Goal: Download file/media

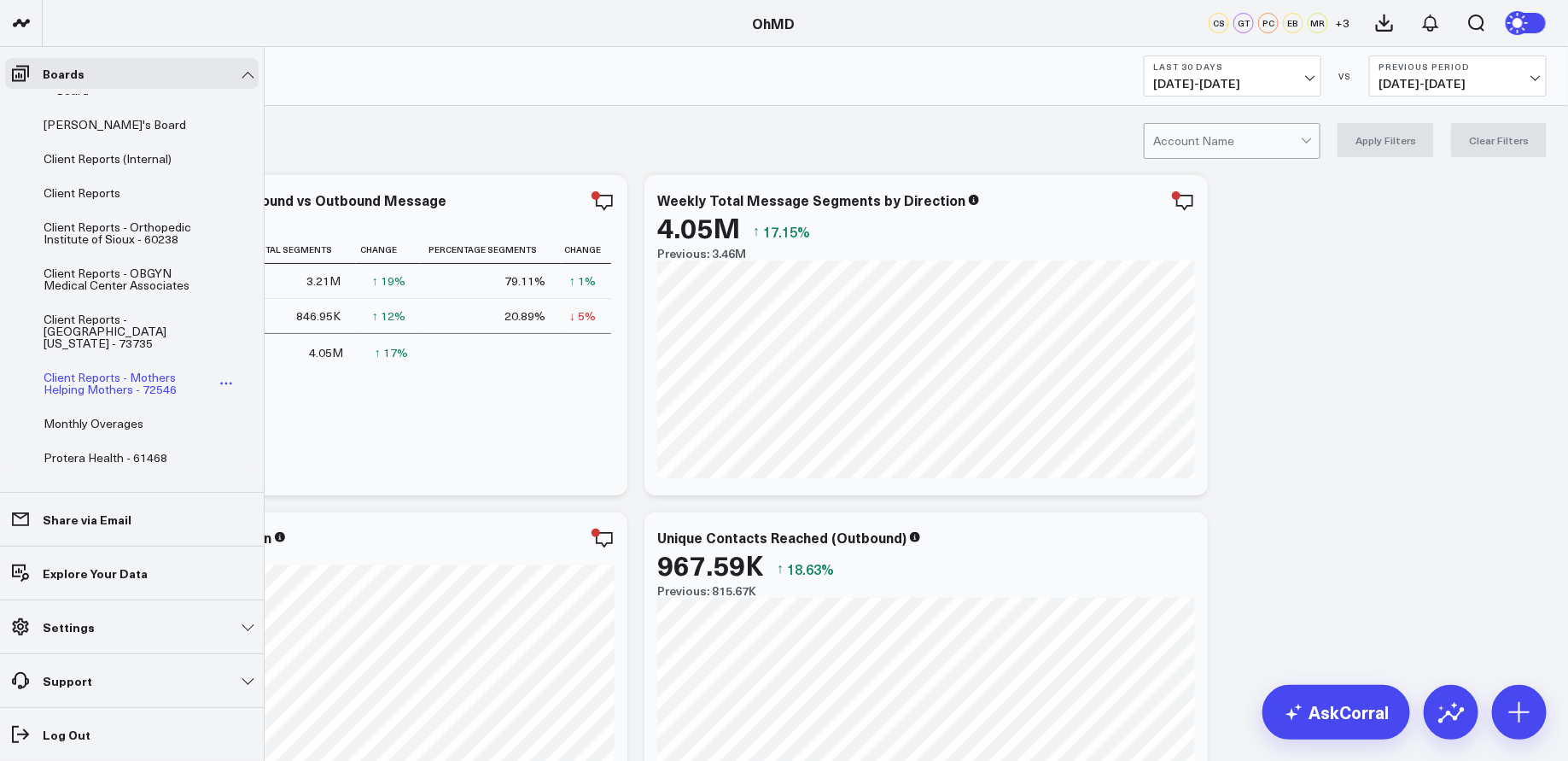
scroll to position [129, 0]
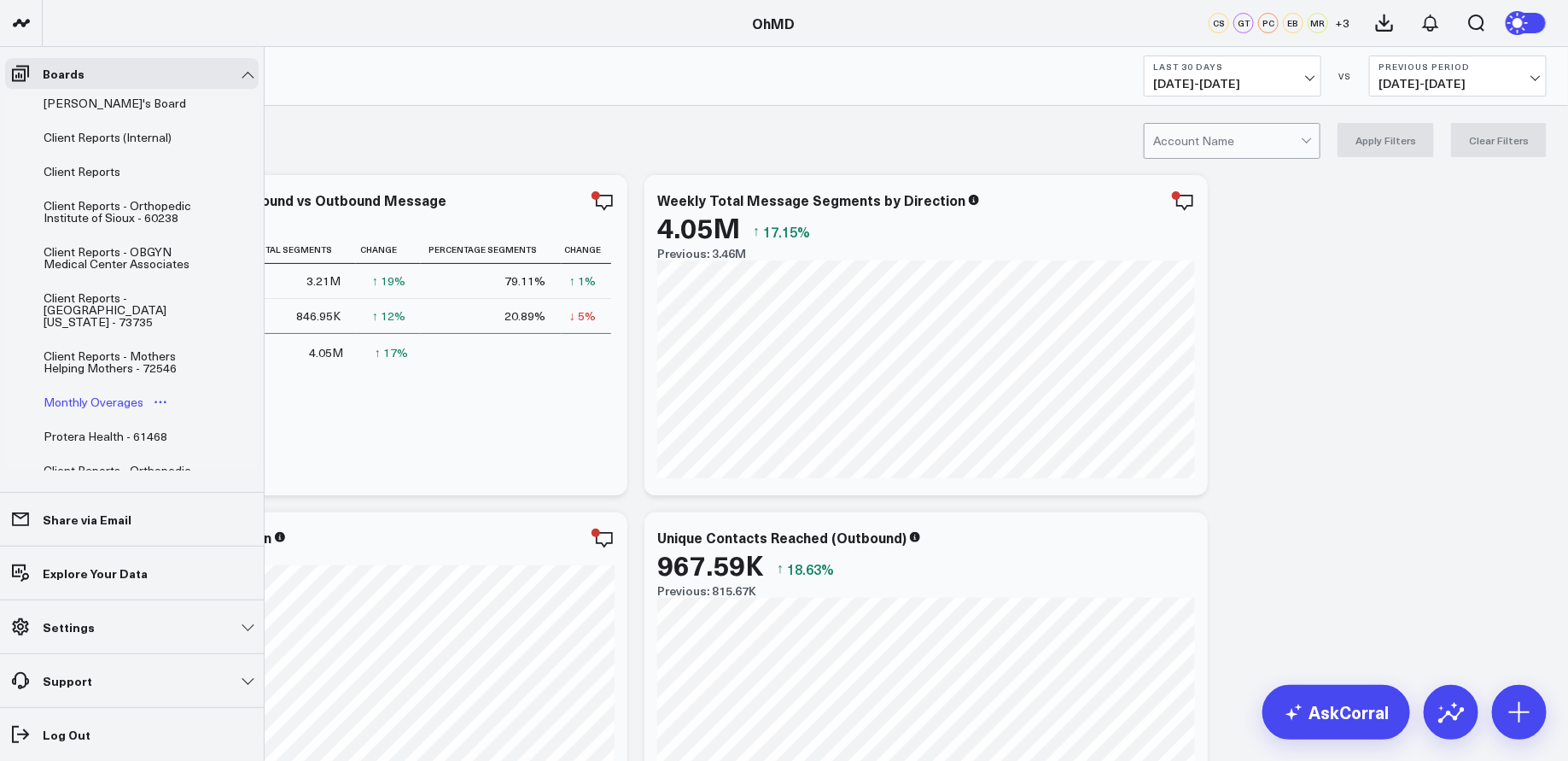
click at [113, 392] on div "Monthly Overages" at bounding box center [93, 402] width 108 height 21
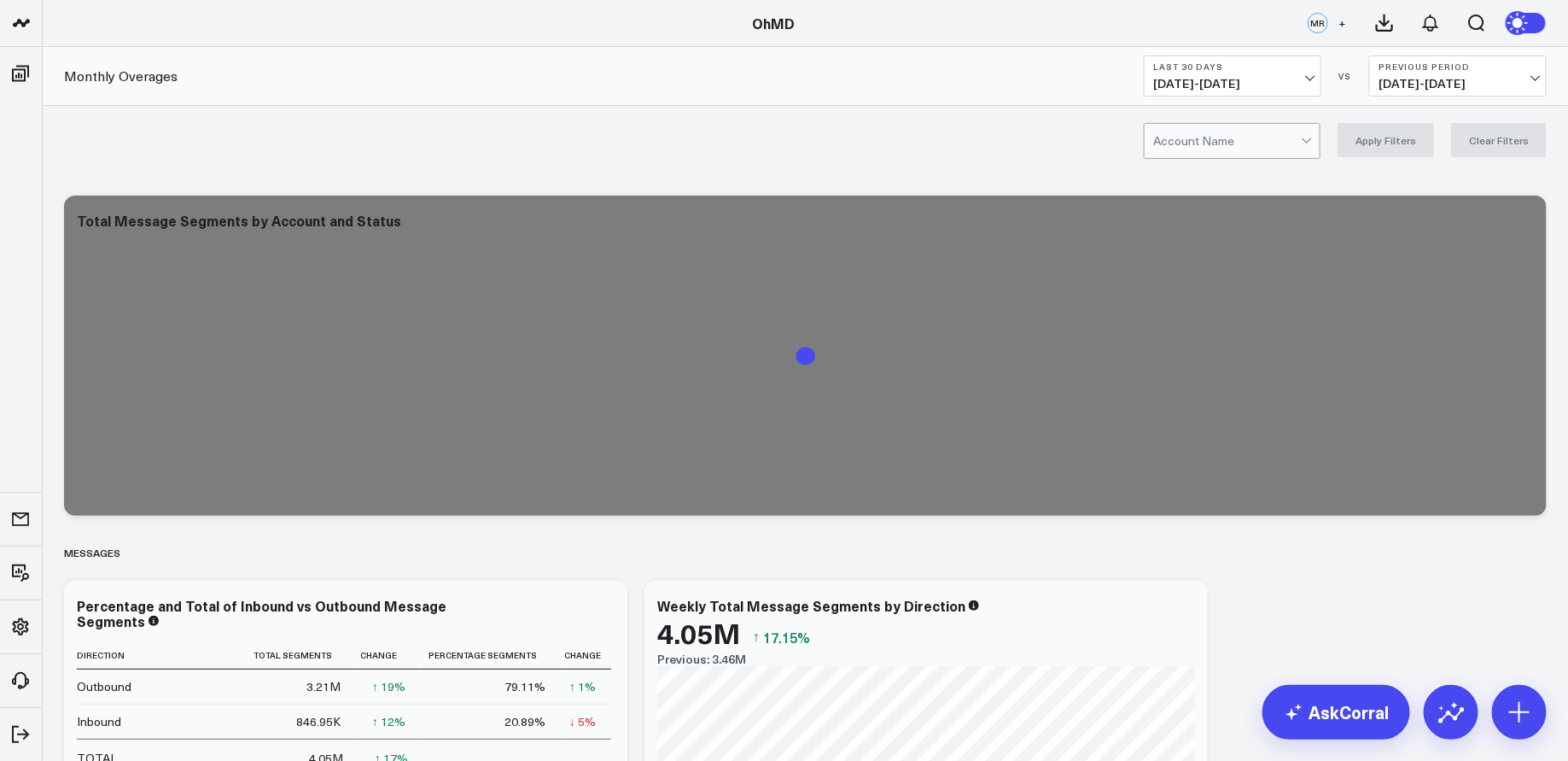
click at [1293, 75] on button "Last 30 Days [DATE] - [DATE]" at bounding box center [1232, 75] width 178 height 41
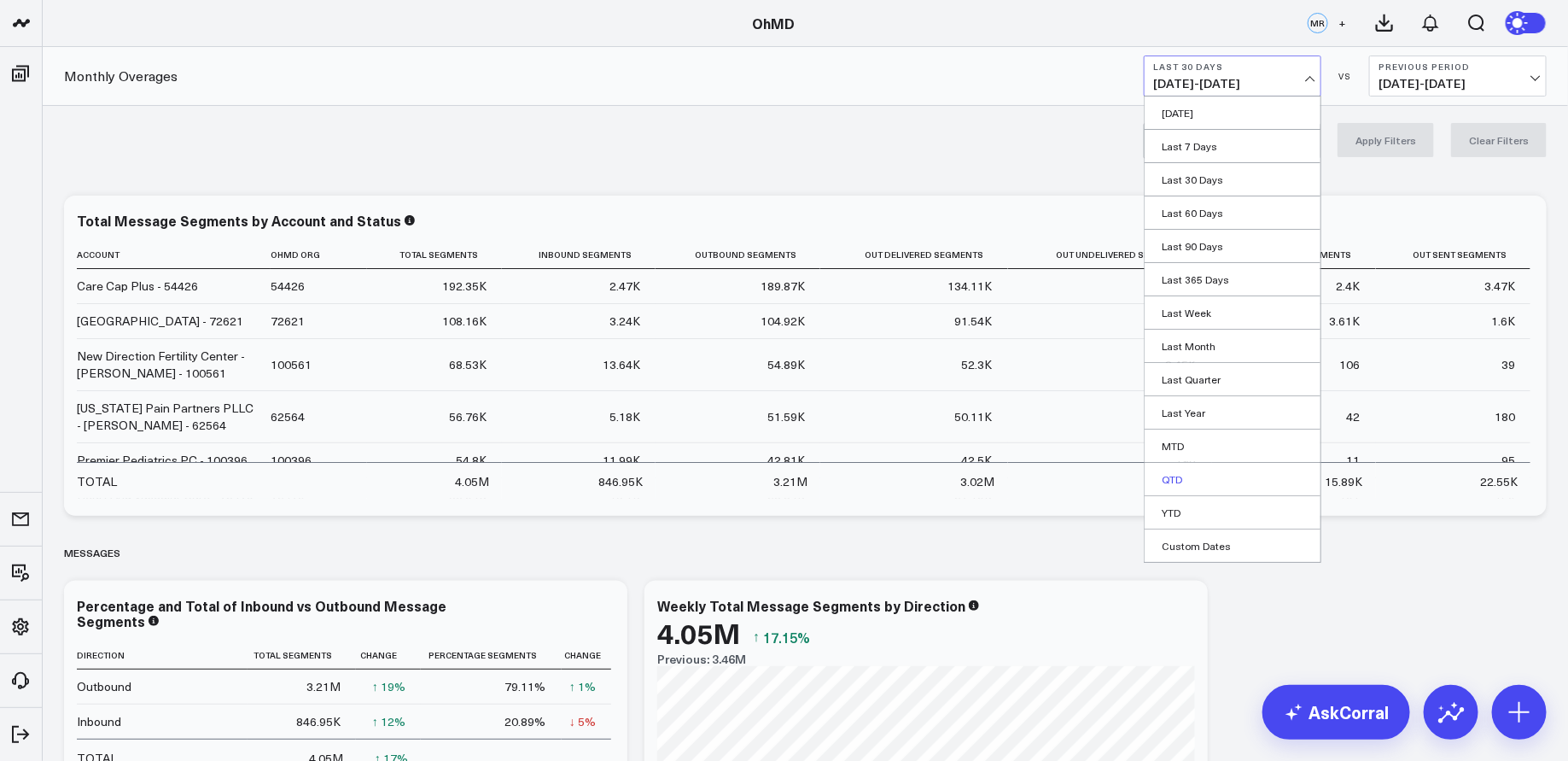
scroll to position [15, 0]
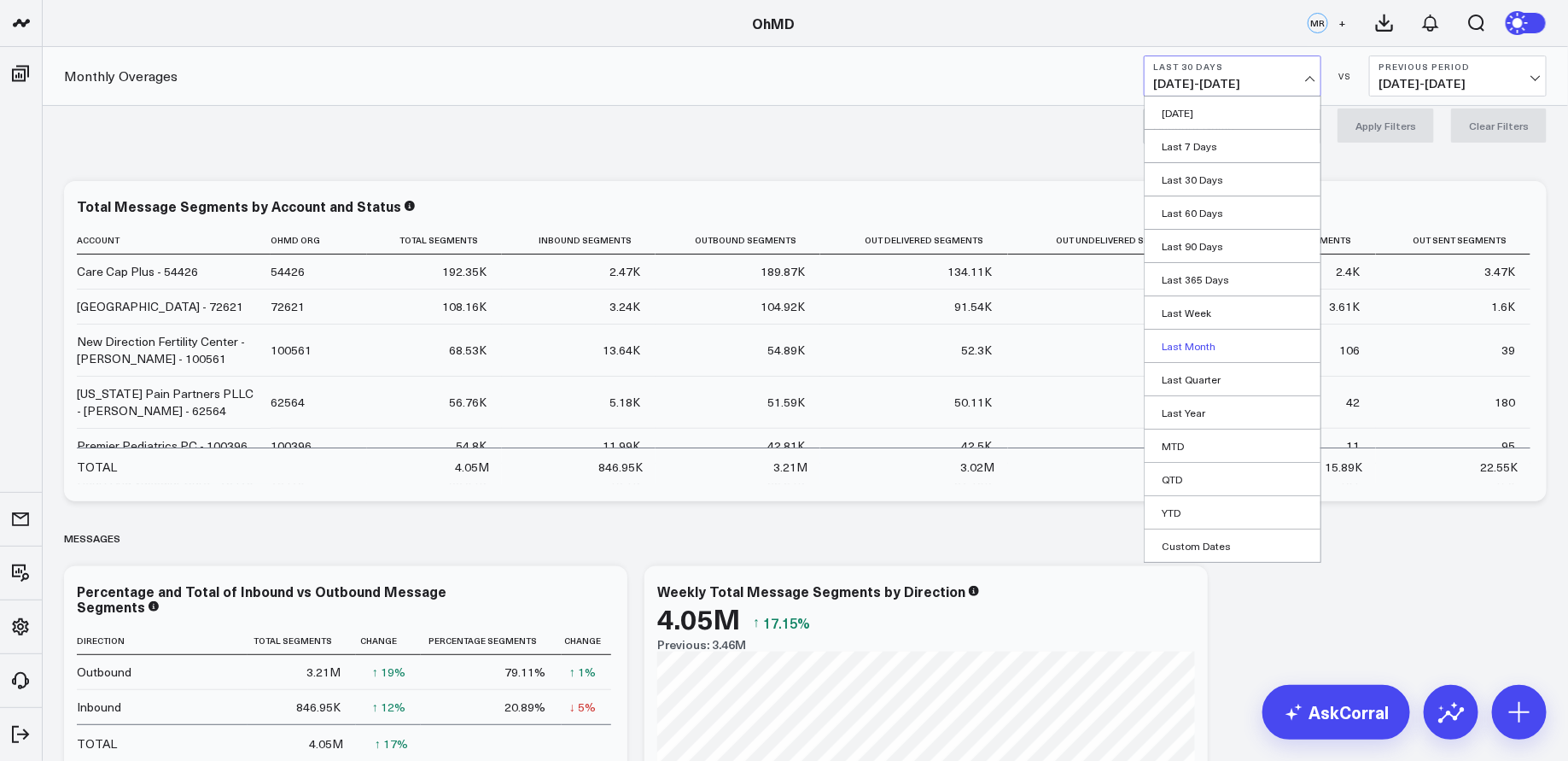
click at [1203, 340] on link "Last Month" at bounding box center [1232, 345] width 176 height 32
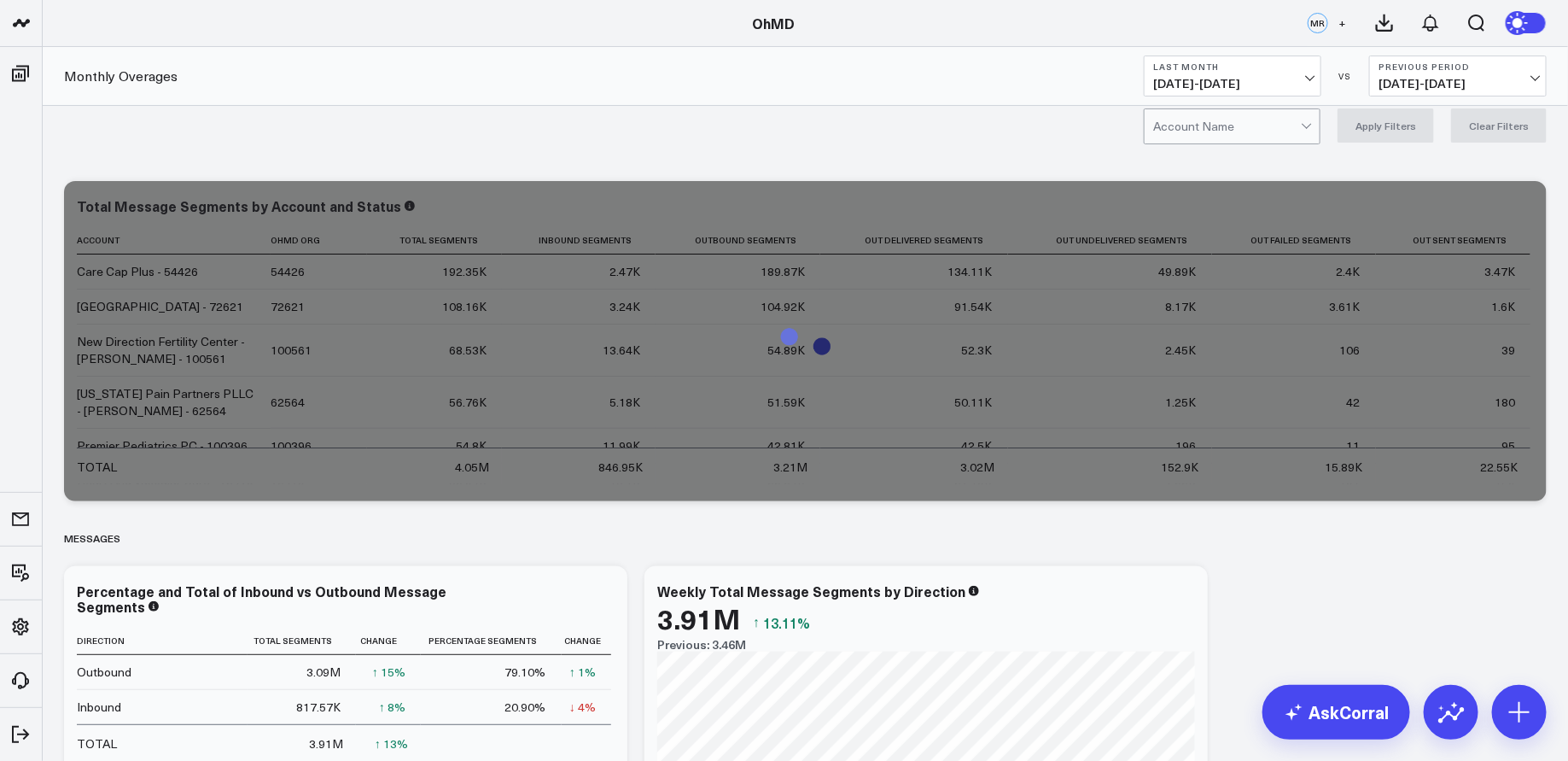
click at [1285, 127] on div at bounding box center [1227, 126] width 147 height 34
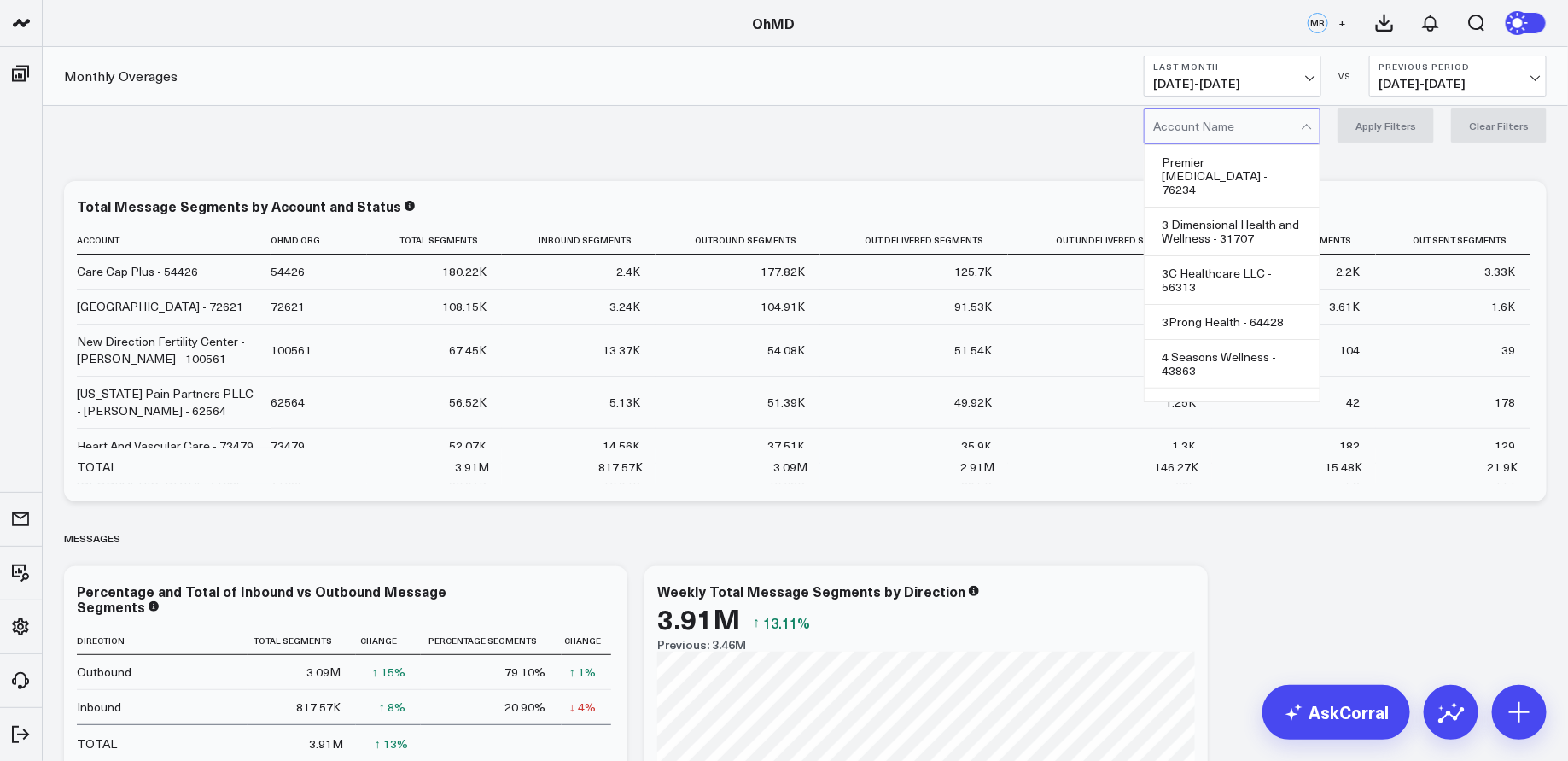
click at [1200, 129] on div at bounding box center [1227, 126] width 147 height 34
type input "boston comm"
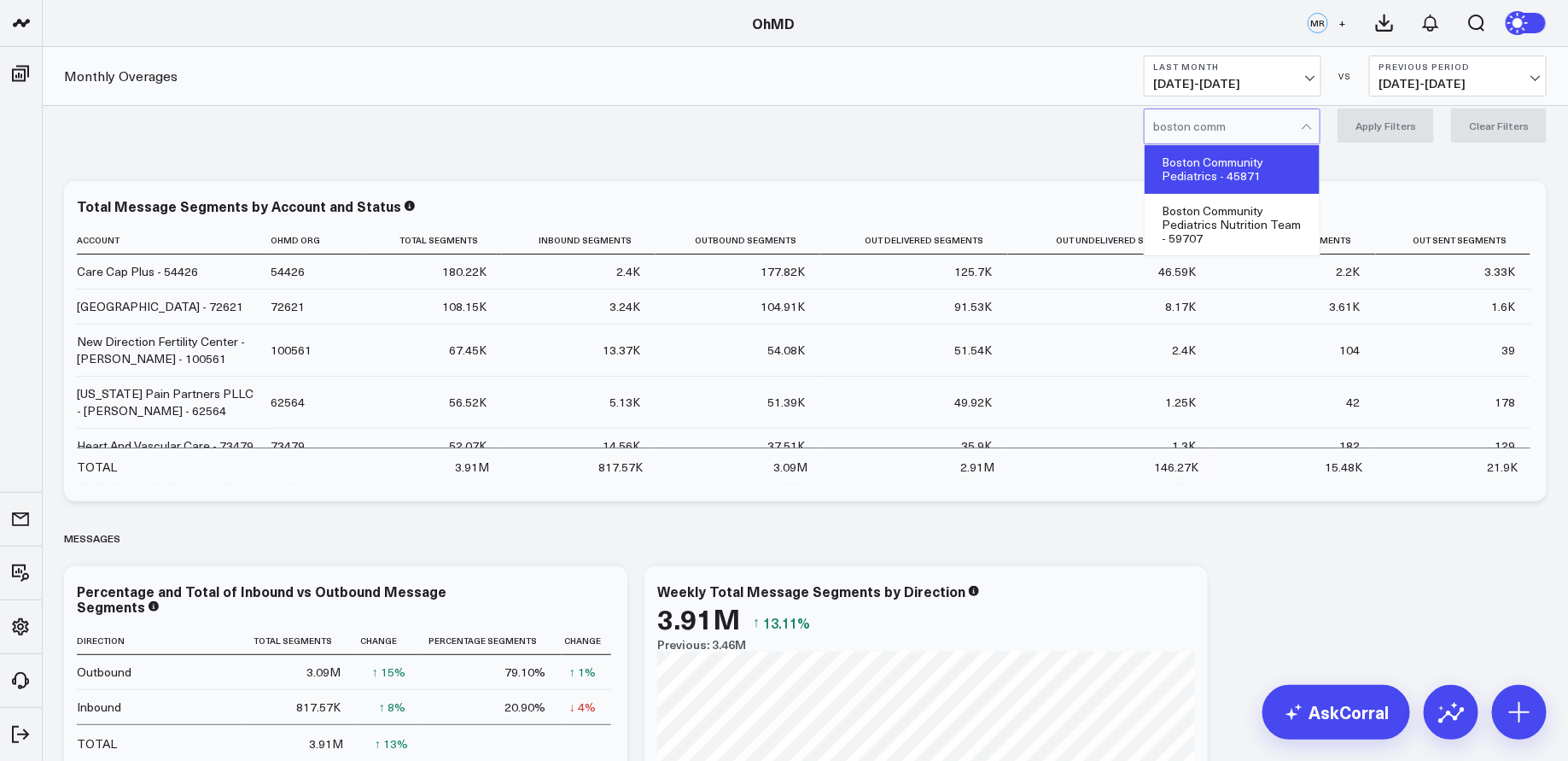
click at [1212, 160] on div "Boston Community Pediatrics - 45871" at bounding box center [1232, 169] width 175 height 49
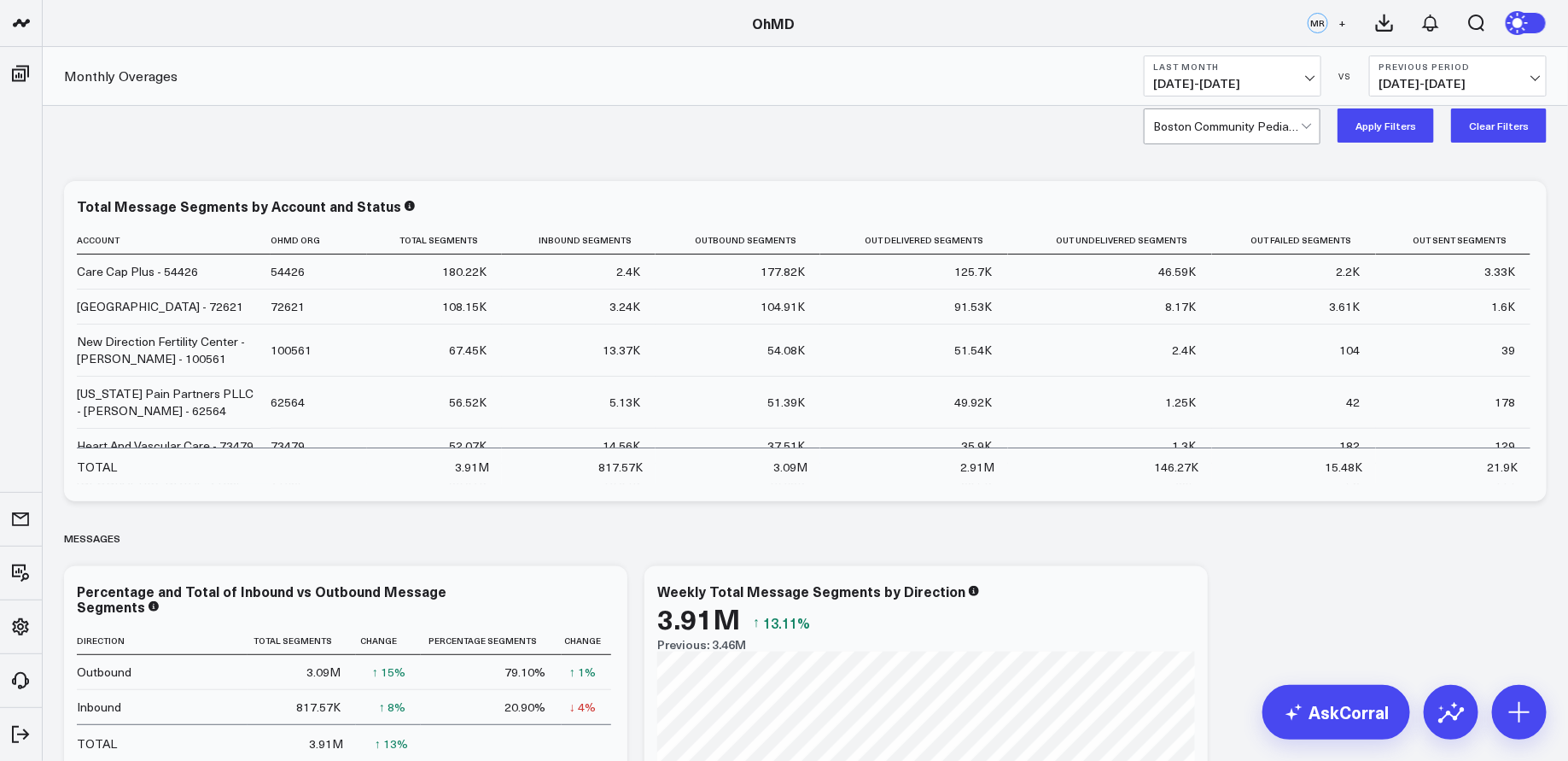
click at [1392, 127] on button "Apply Filters" at bounding box center [1385, 125] width 96 height 34
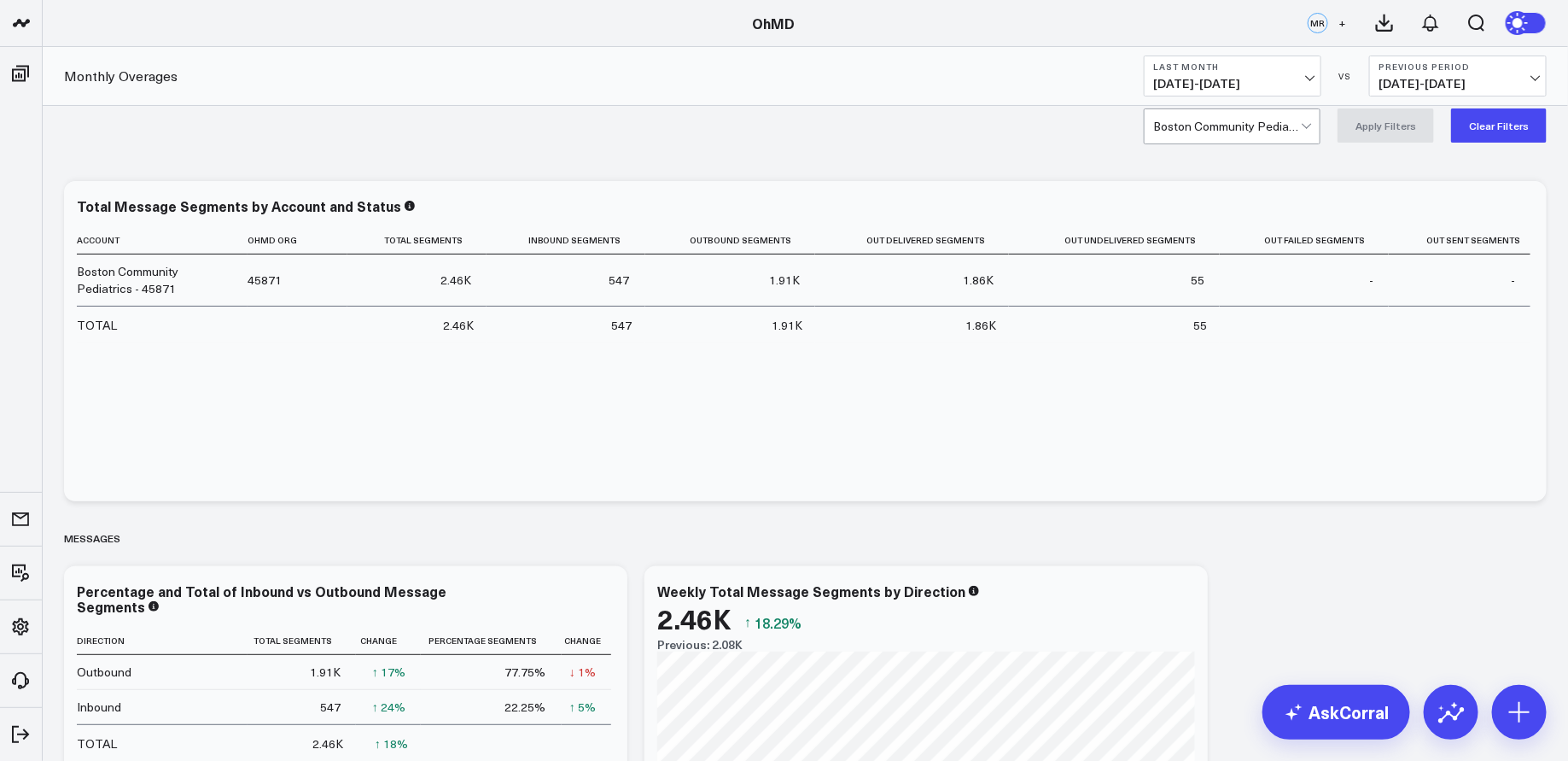
click at [1230, 143] on div "Boston Community Pediatrics - 45871 Apply Filters Clear Filters" at bounding box center [805, 125] width 1525 height 68
click at [1232, 133] on div at bounding box center [1227, 126] width 147 height 34
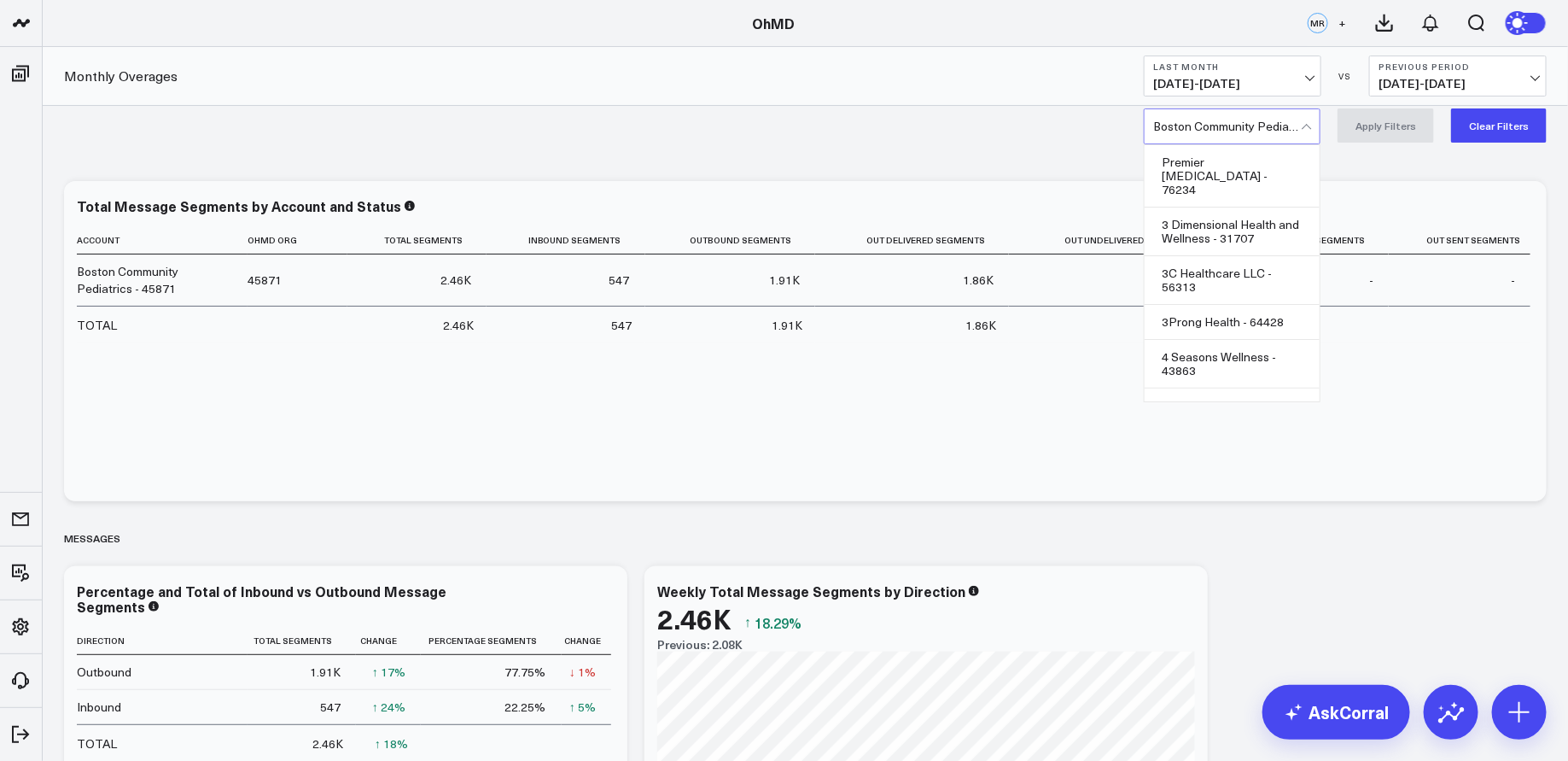
scroll to position [6314, 0]
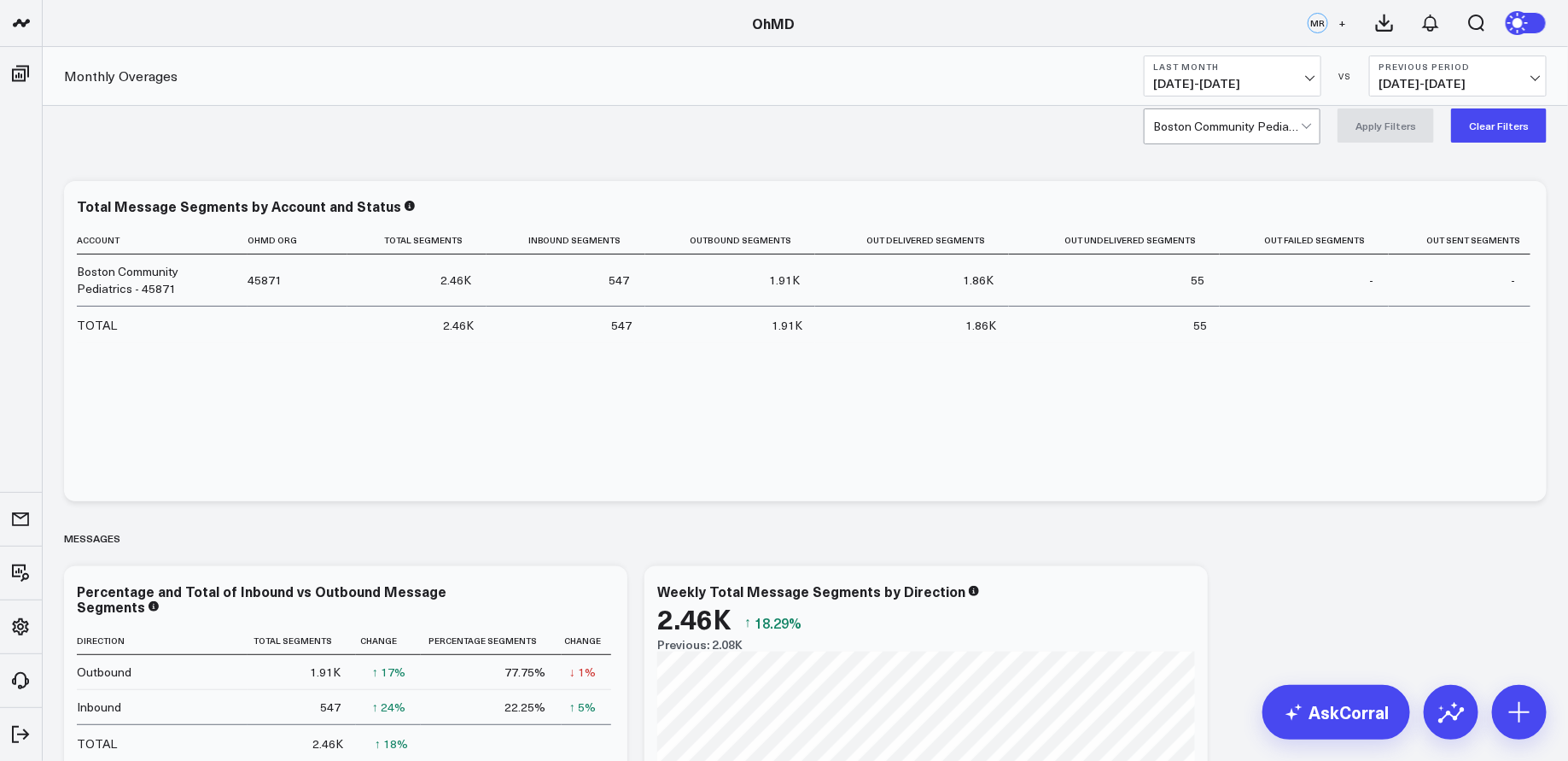
click at [1234, 79] on span "09/01/25 - 09/30/25" at bounding box center [1232, 84] width 159 height 14
click at [1111, 127] on div "Boston Community Pediatrics - 45871 Apply Filters Clear Filters" at bounding box center [805, 125] width 1525 height 68
click at [1202, 127] on div at bounding box center [1227, 126] width 147 height 34
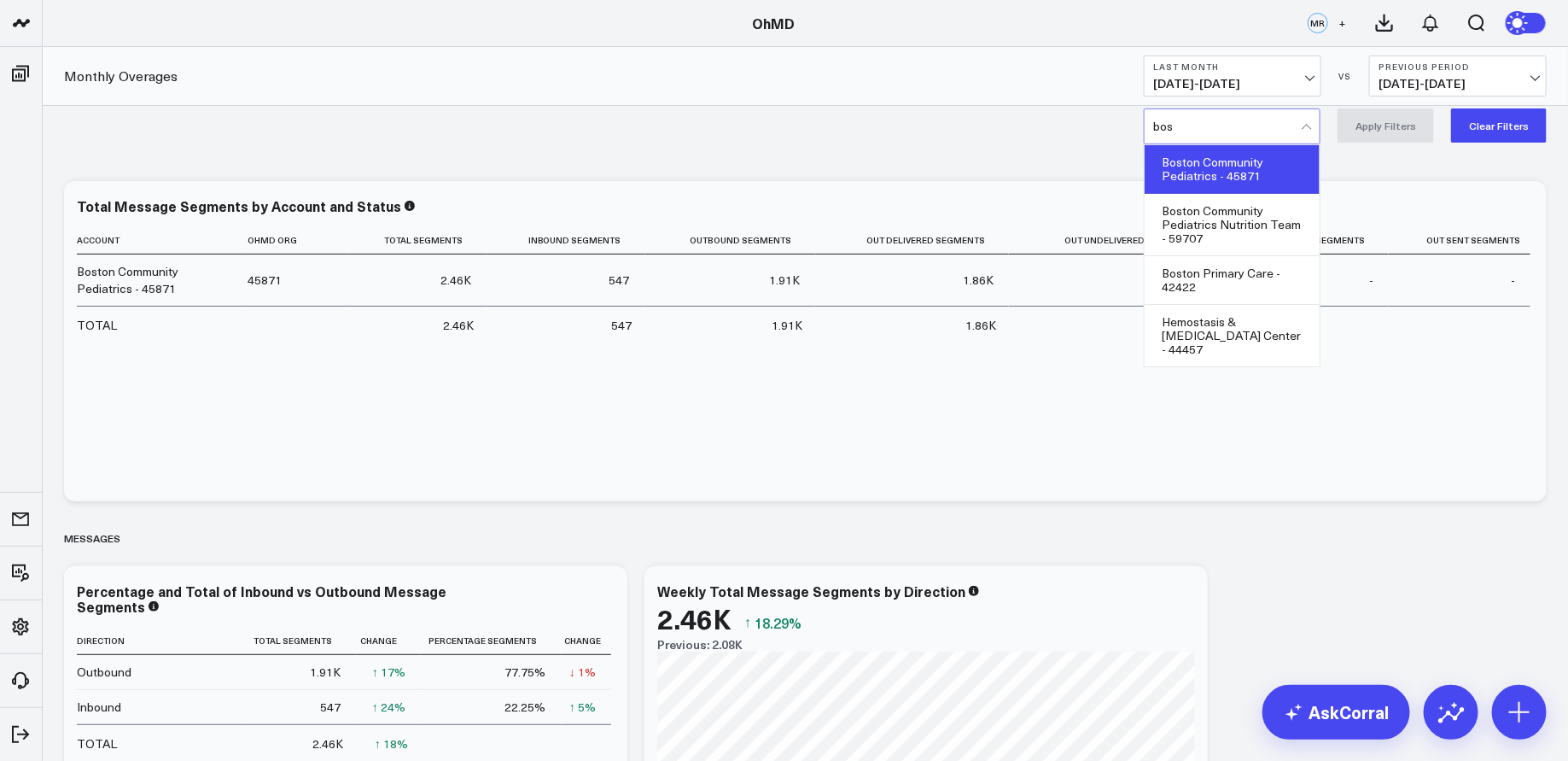
scroll to position [0, 0]
type input "boston comm"
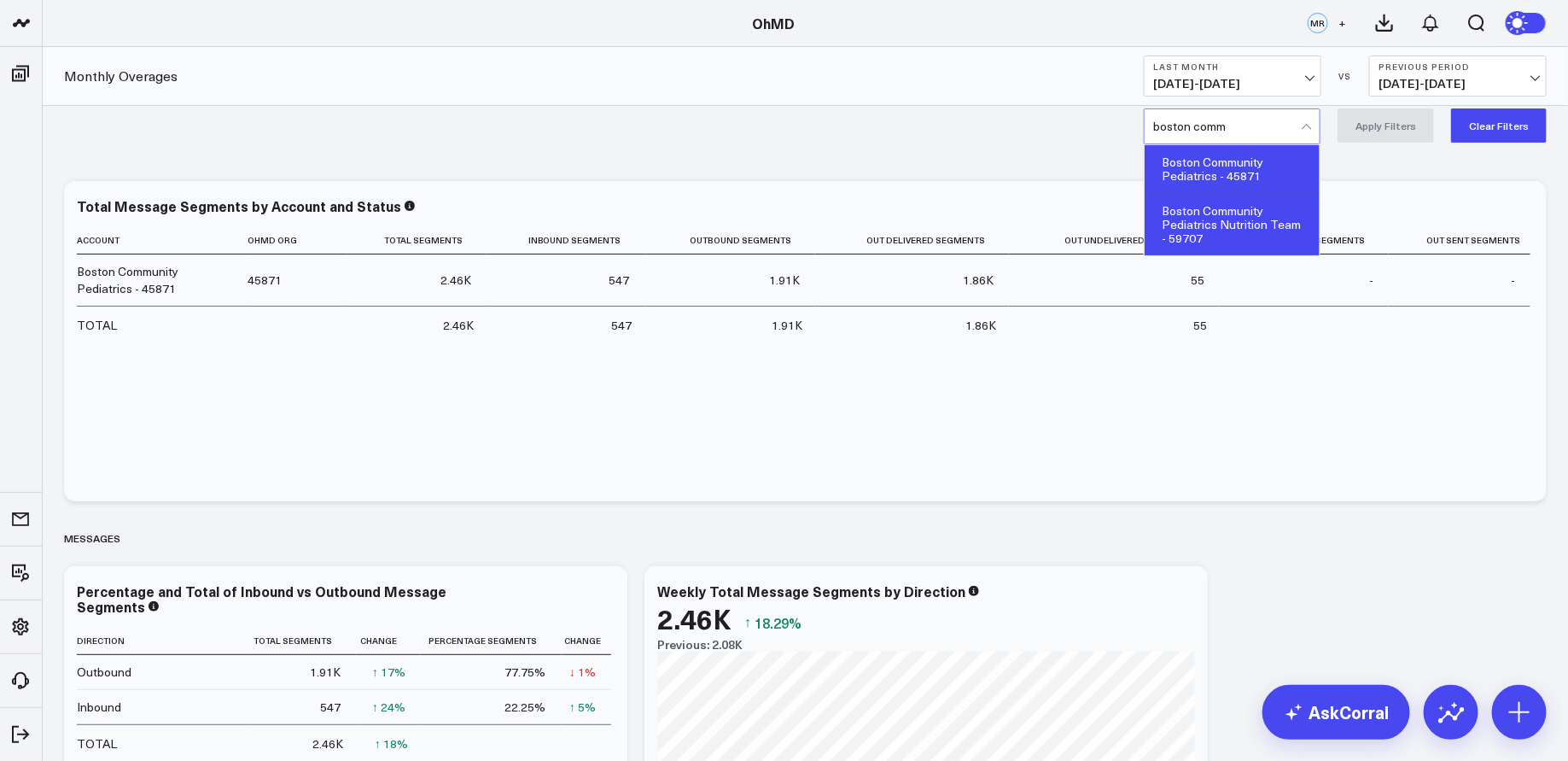
click at [1241, 224] on div "Boston Community Pediatrics Nutrition Team - 59707" at bounding box center [1232, 224] width 175 height 62
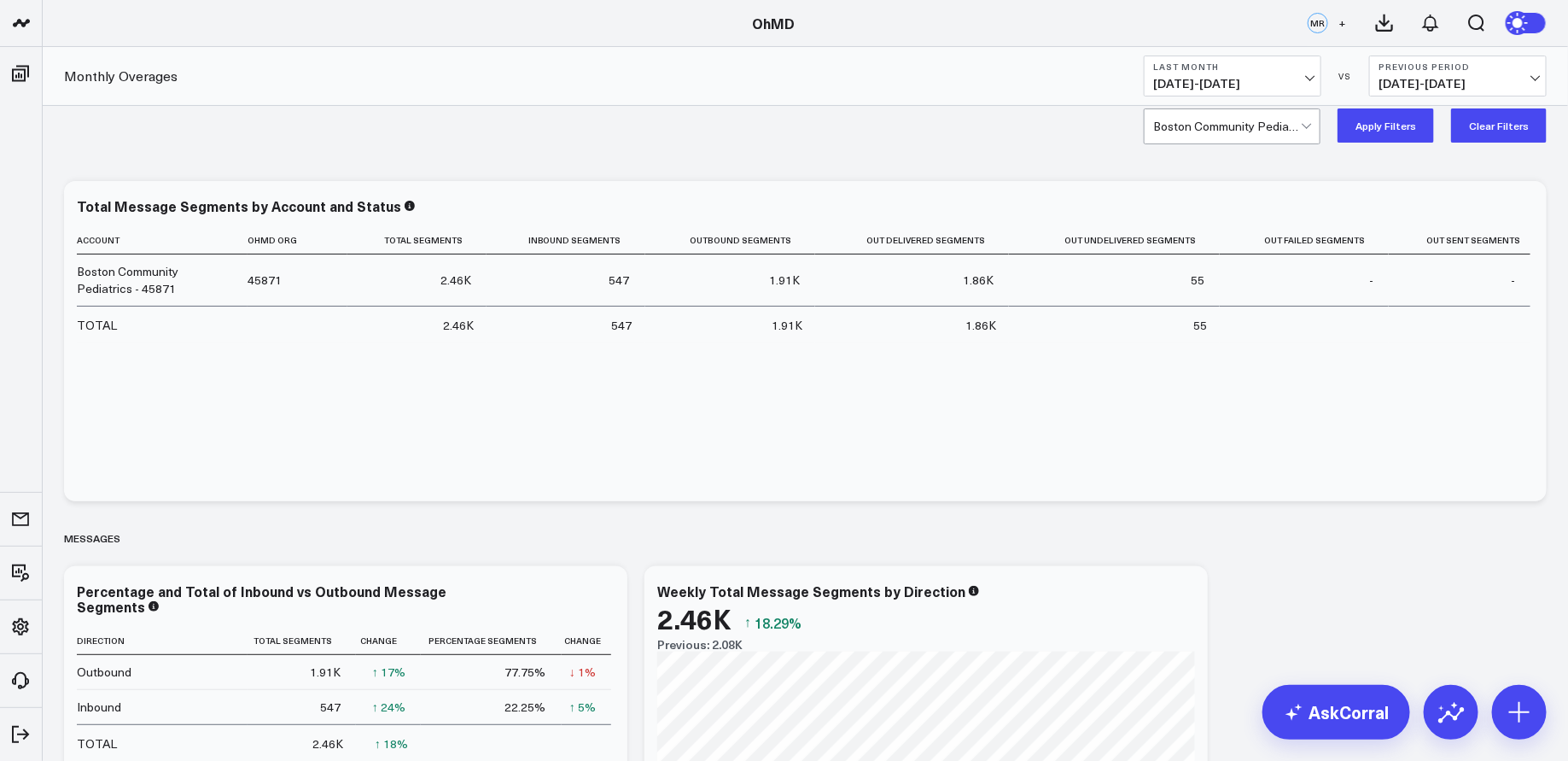
click at [1373, 130] on button "Apply Filters" at bounding box center [1385, 125] width 96 height 34
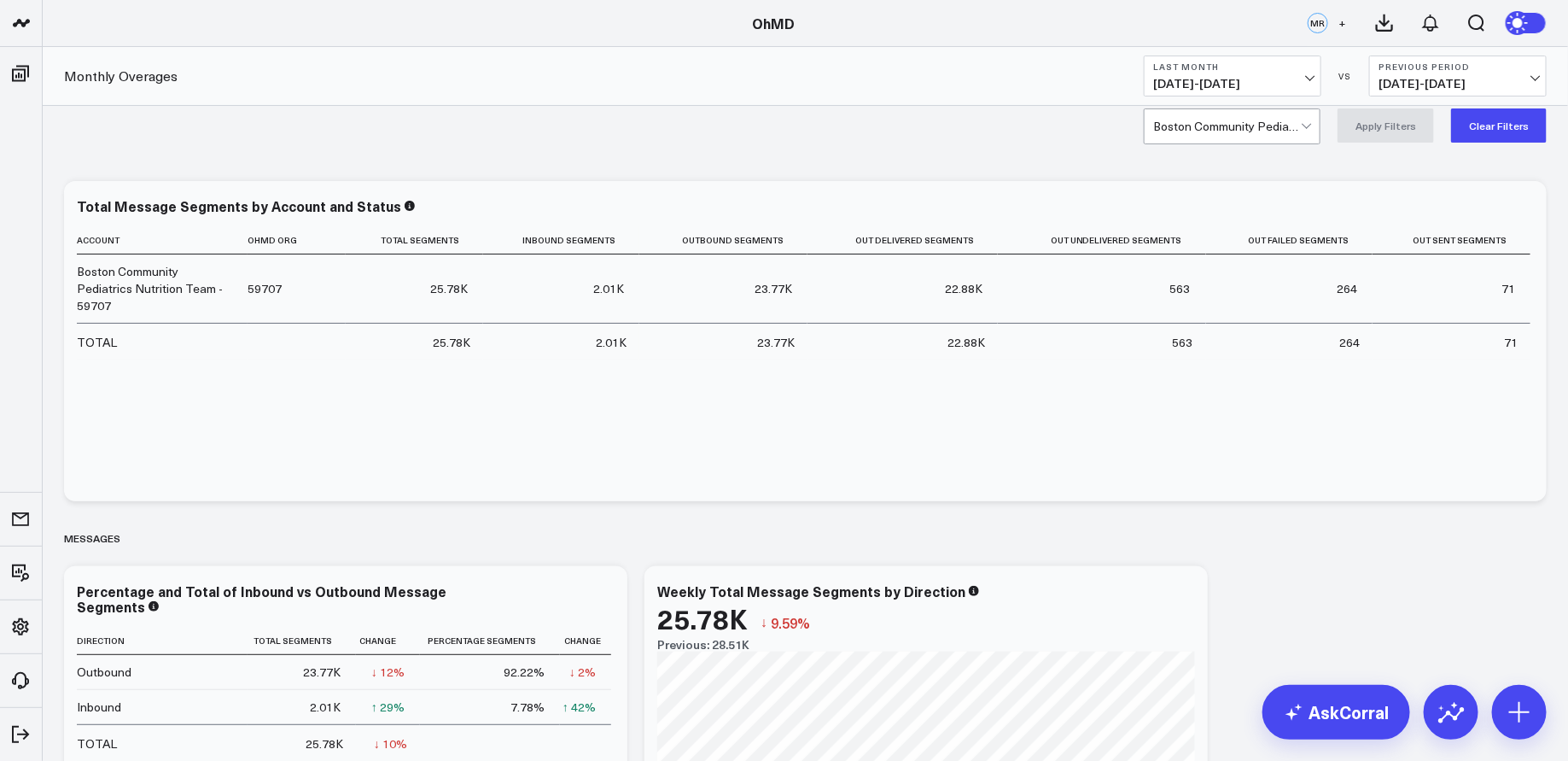
click at [1255, 77] on span "09/01/25 - 09/30/25" at bounding box center [1232, 84] width 159 height 14
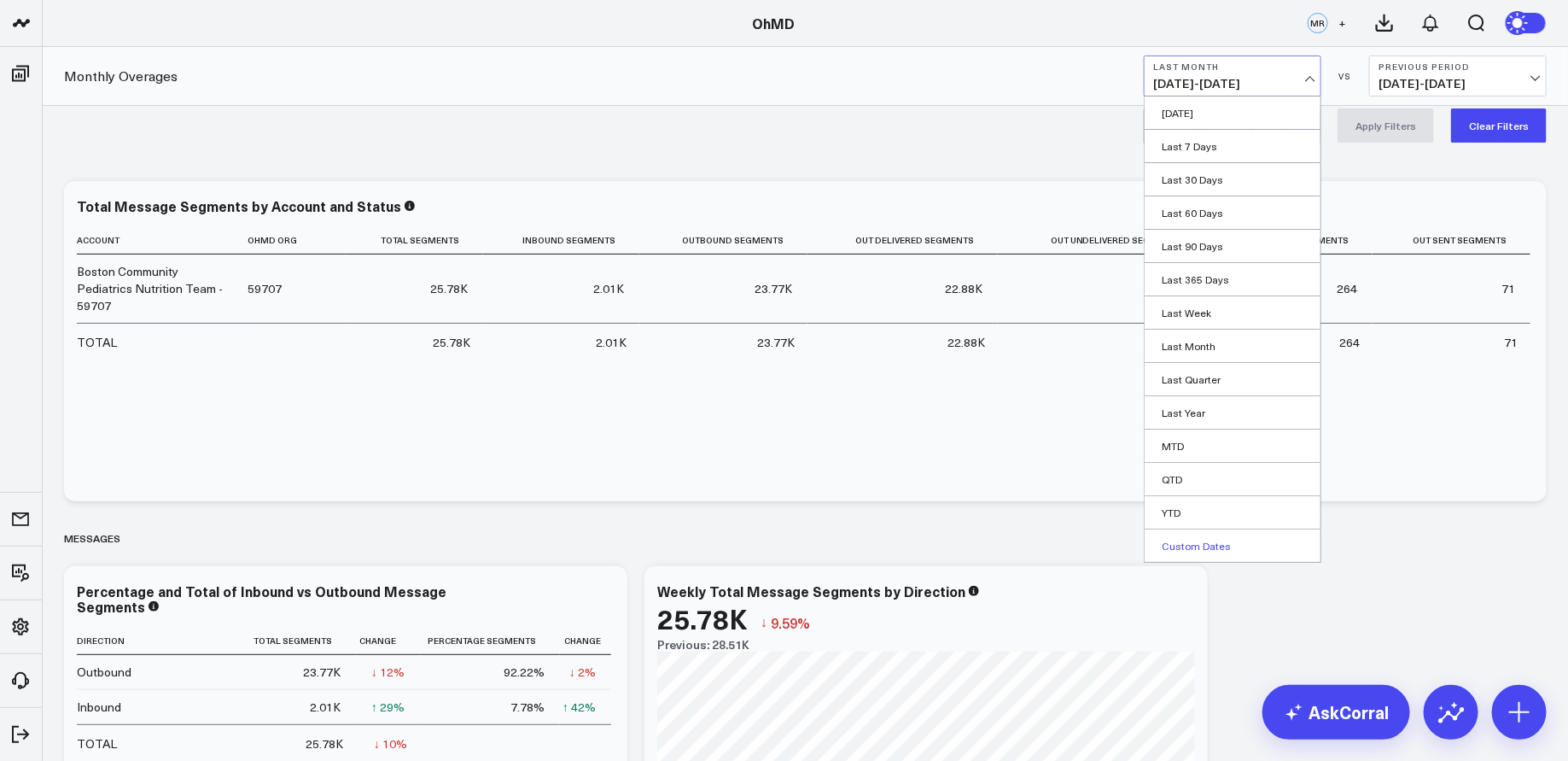
click at [1222, 530] on link "Custom Dates" at bounding box center [1232, 545] width 176 height 32
select select "9"
select select "2025"
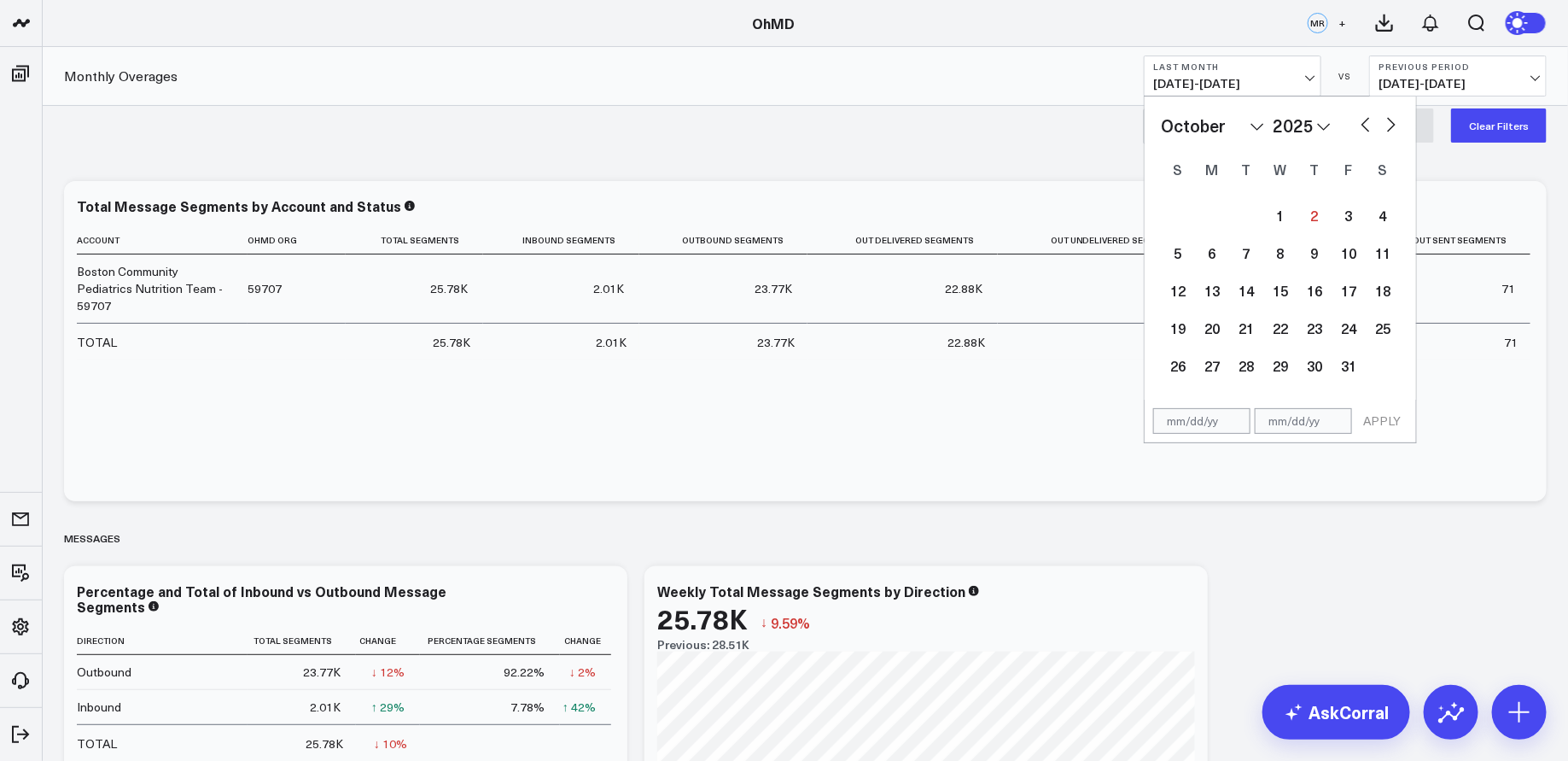
click at [1362, 131] on button "button" at bounding box center [1365, 123] width 17 height 21
select select "8"
select select "2025"
click at [1362, 129] on button "button" at bounding box center [1365, 123] width 17 height 21
select select "7"
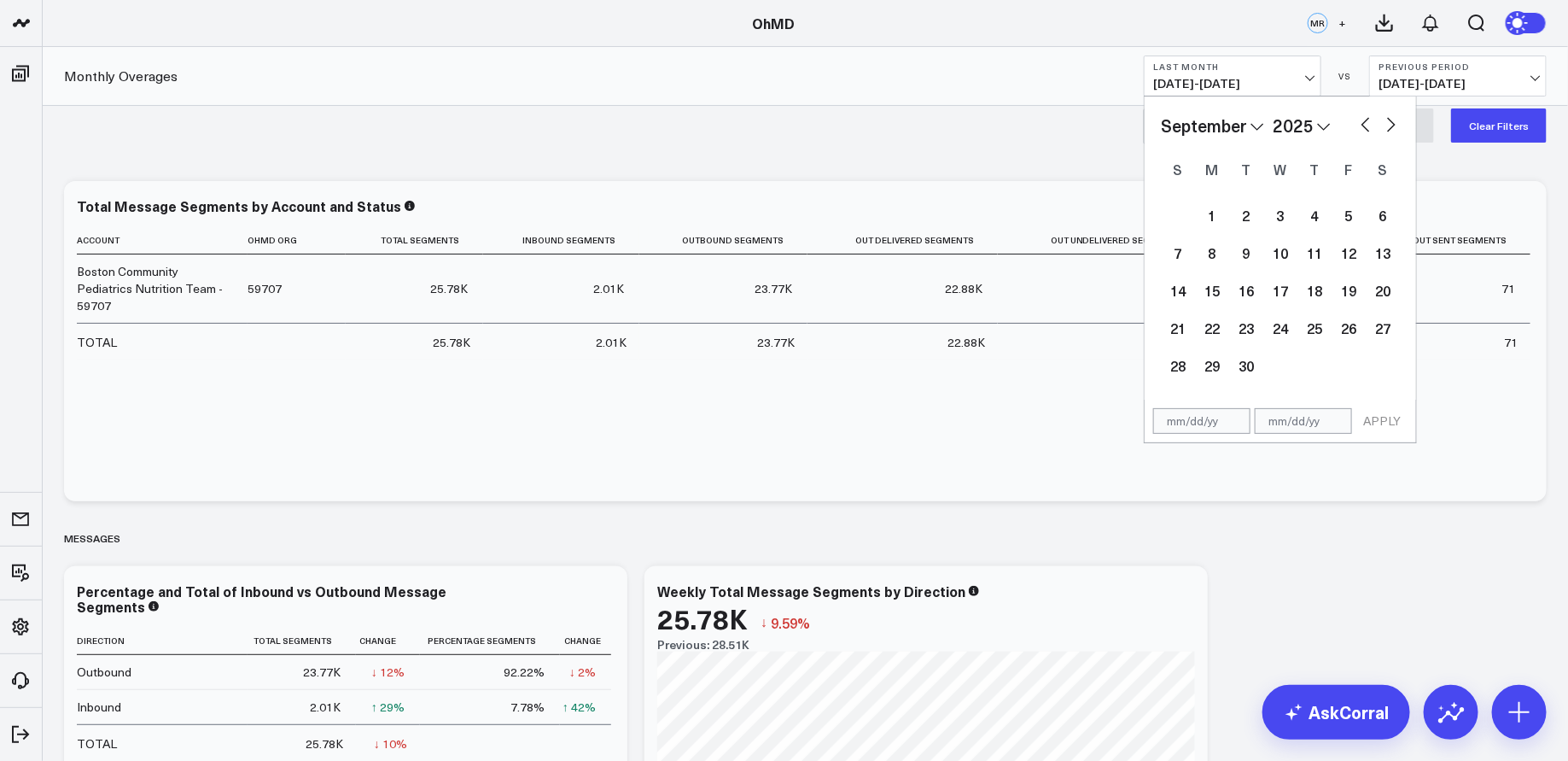
select select "2025"
click at [1339, 210] on div "1" at bounding box center [1348, 215] width 34 height 34
type input "[DATE]"
select select "7"
select select "2025"
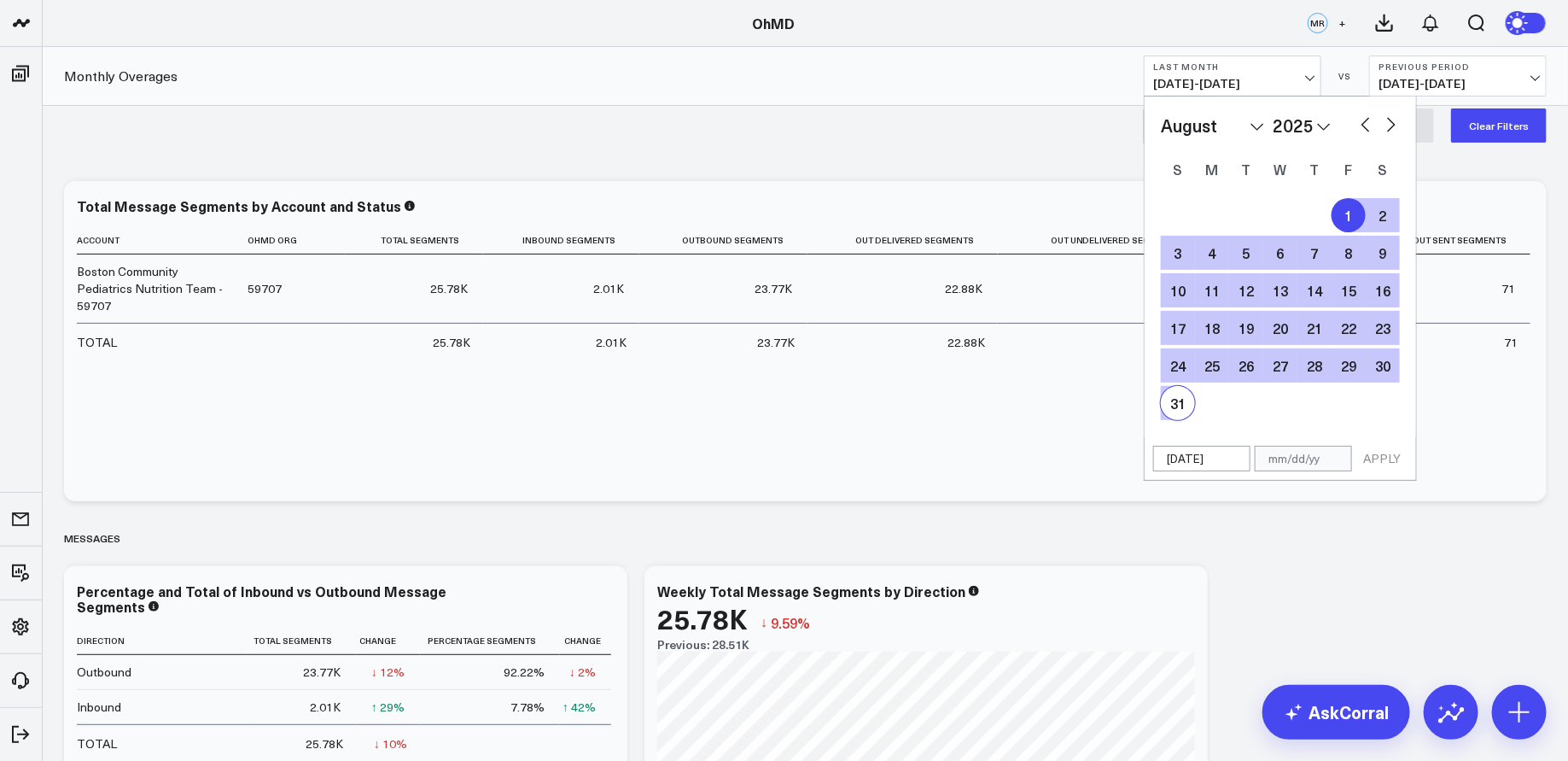
click at [1168, 409] on div "31" at bounding box center [1177, 402] width 34 height 34
type input "[DATE]"
select select "7"
select select "2025"
click at [1380, 453] on button "APPLY" at bounding box center [1381, 459] width 51 height 26
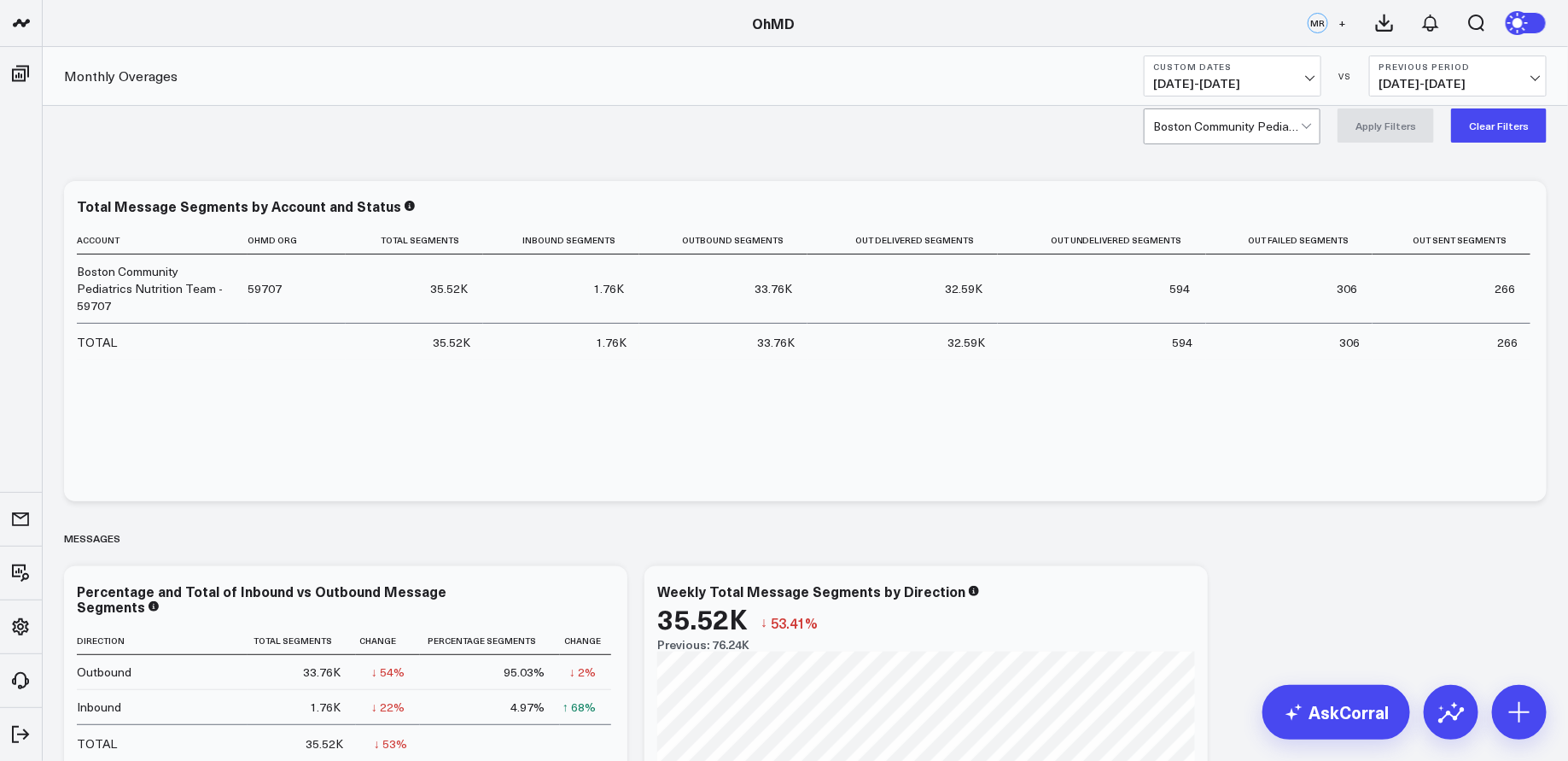
click at [1276, 123] on div at bounding box center [1227, 126] width 147 height 34
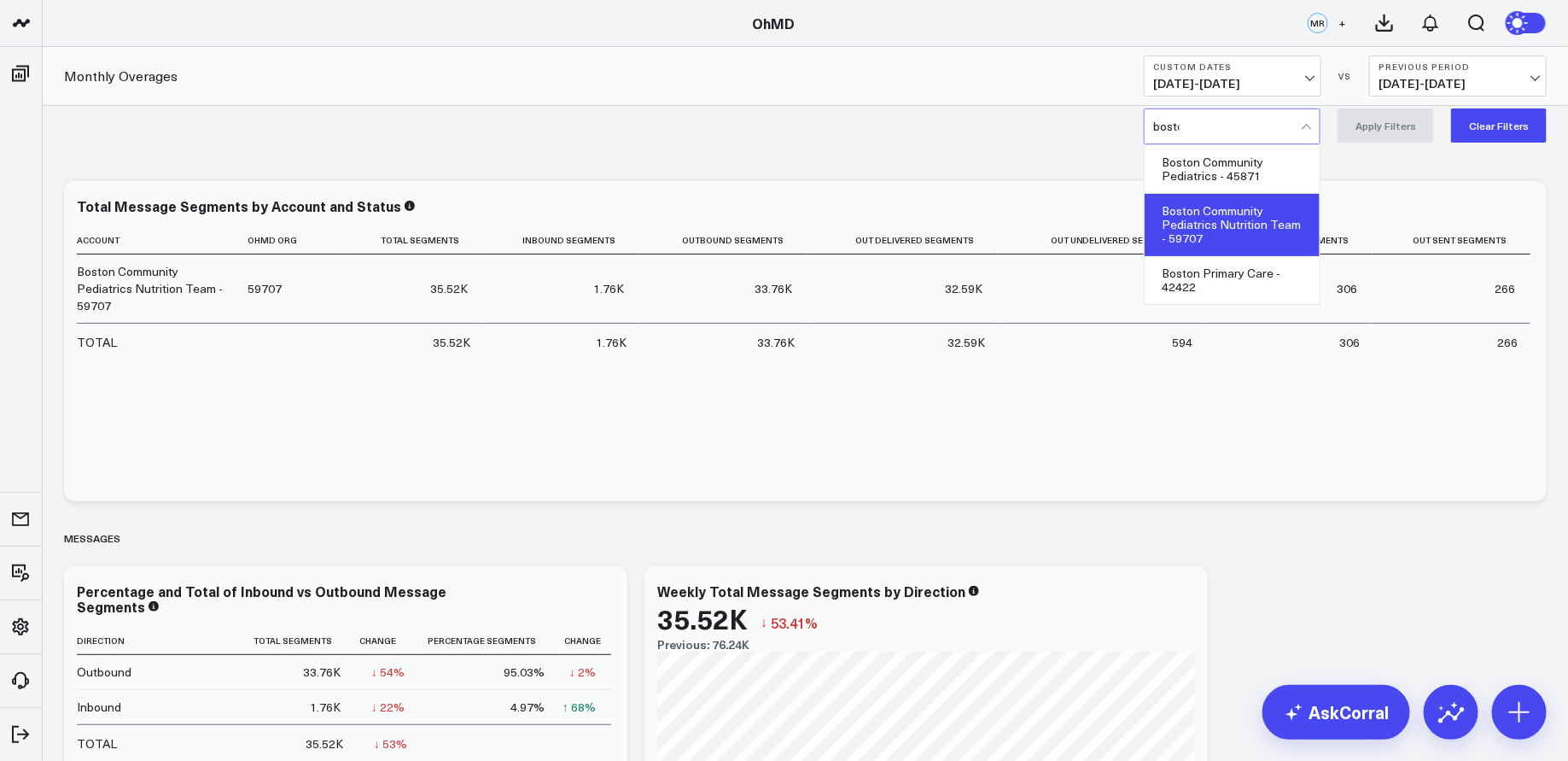
type input "boston"
click at [1266, 167] on div "Boston Community Pediatrics - 45871" at bounding box center [1232, 169] width 175 height 49
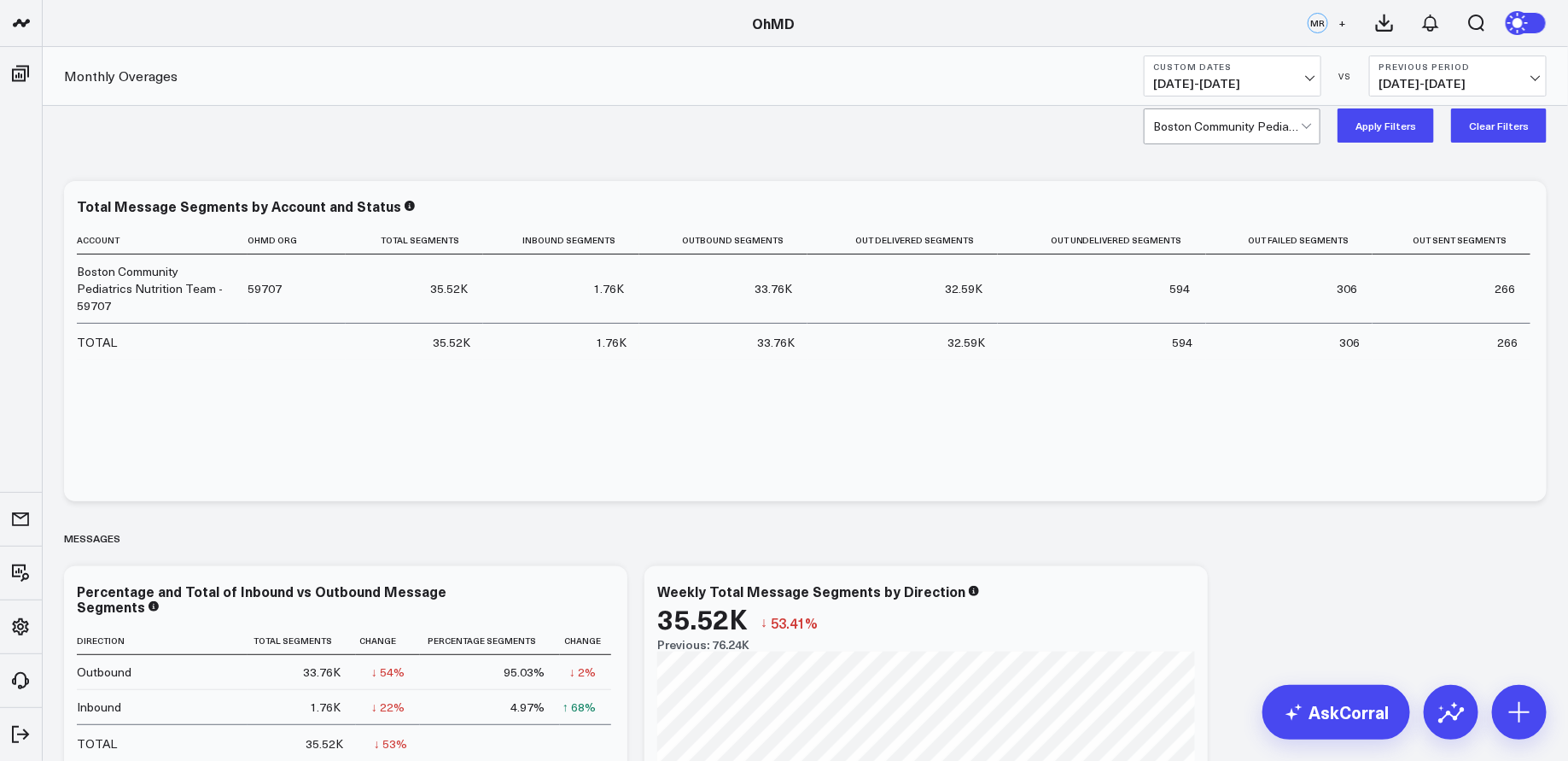
click at [1381, 121] on button "Apply Filters" at bounding box center [1385, 125] width 96 height 34
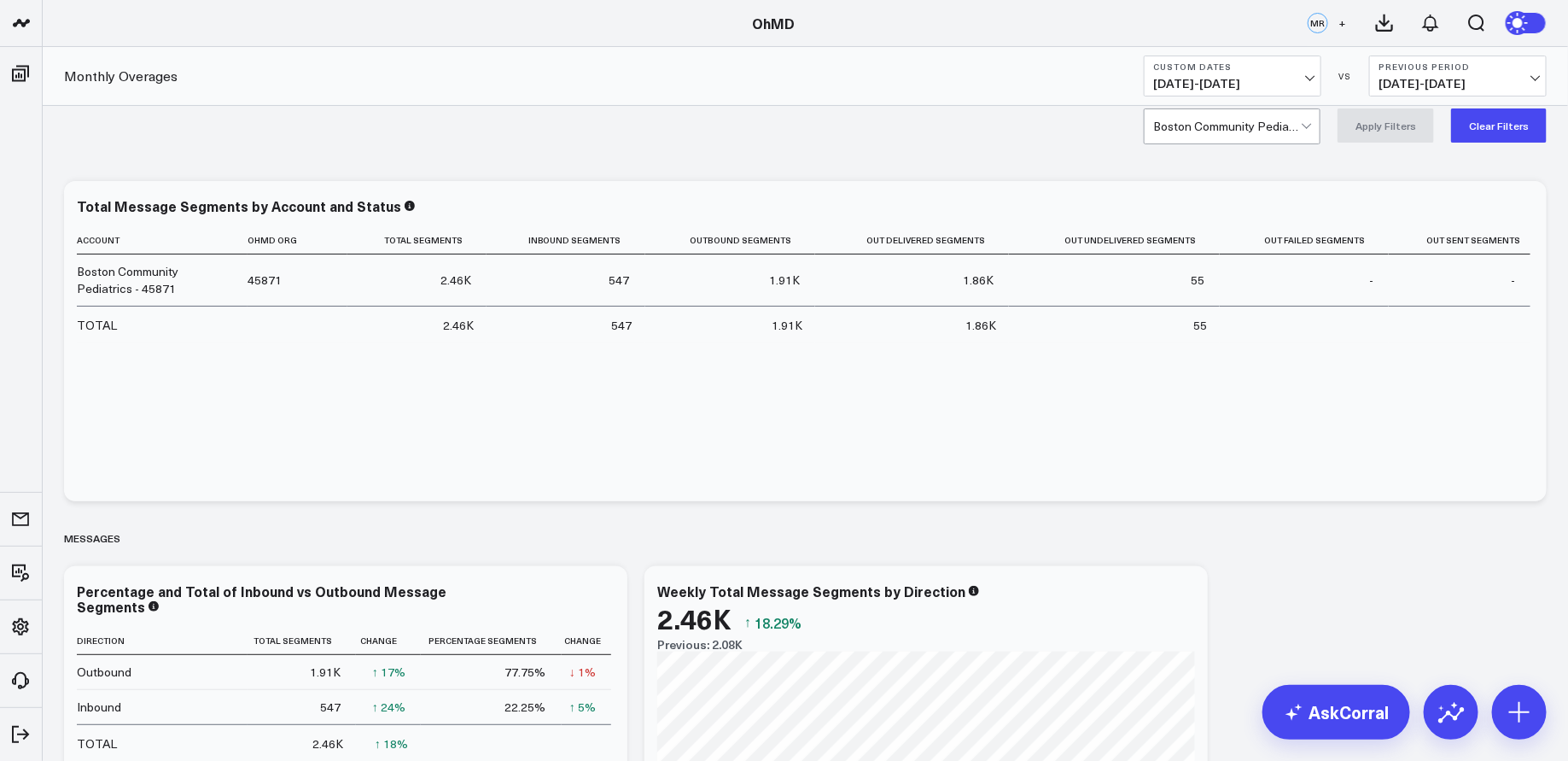
click at [1253, 83] on span "08/01/25 - 08/31/25" at bounding box center [1232, 84] width 159 height 14
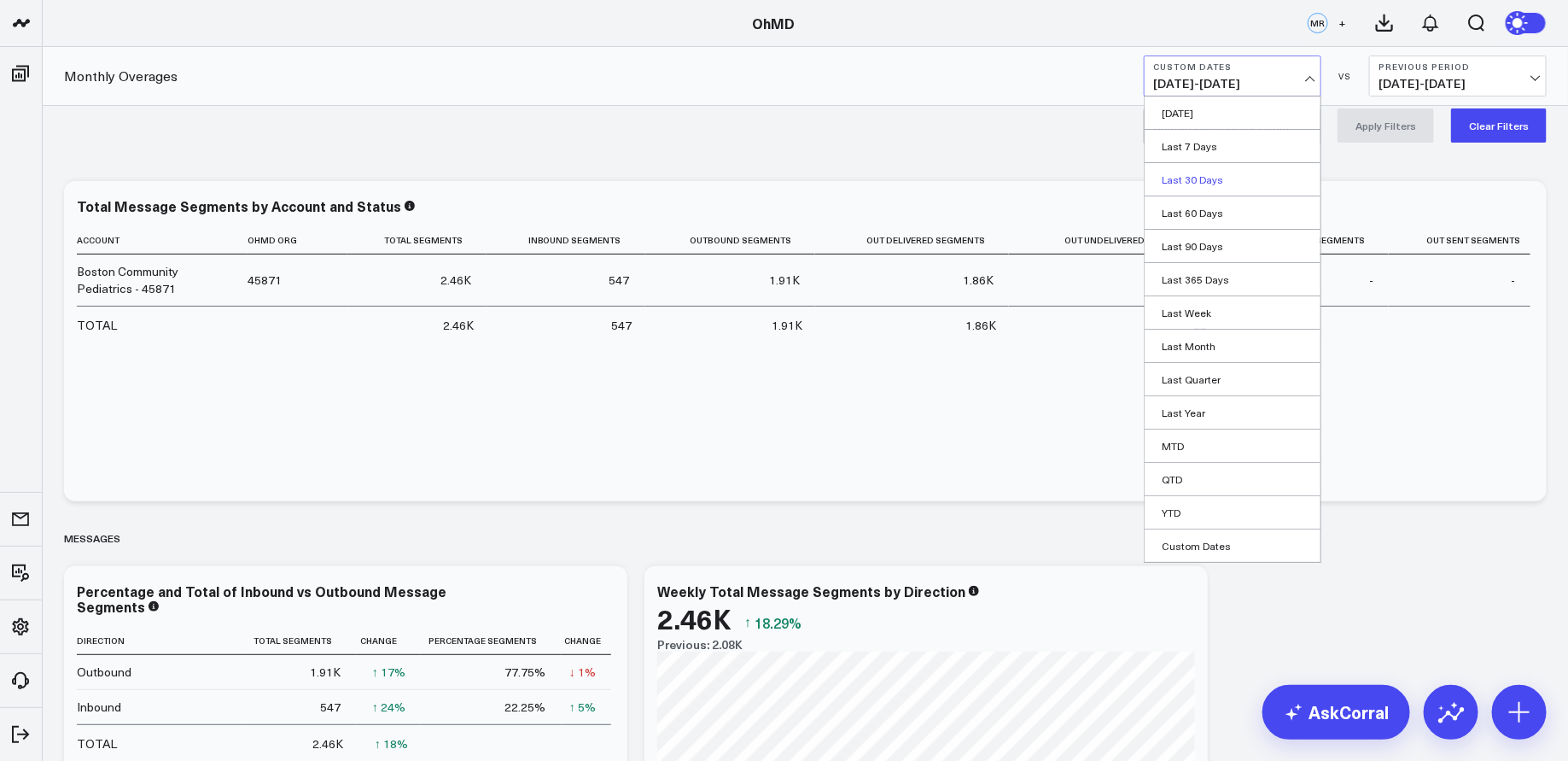
click at [1213, 178] on link "Last 30 Days" at bounding box center [1232, 179] width 176 height 32
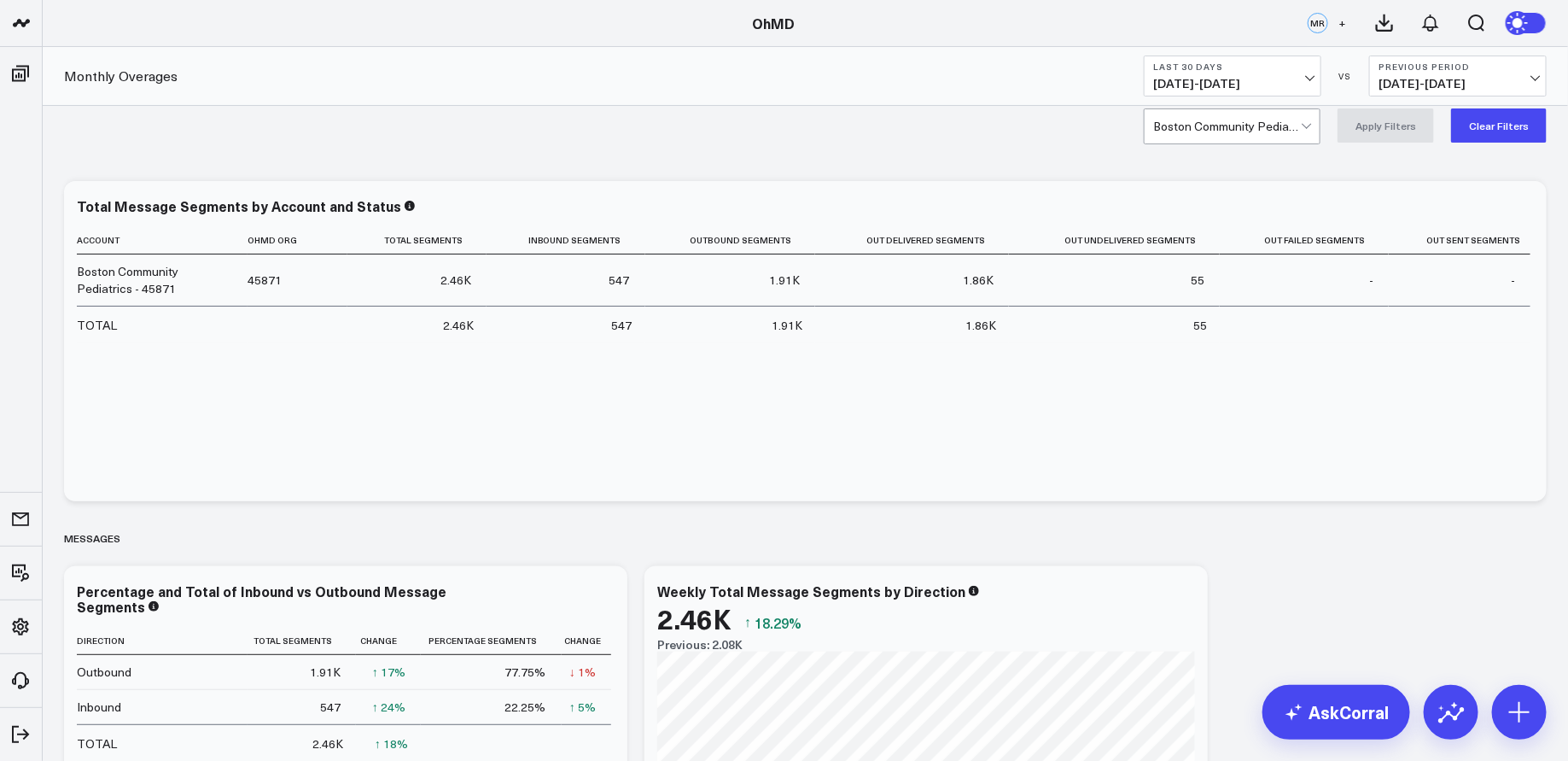
click at [1221, 63] on b "Last 30 Days" at bounding box center [1232, 67] width 159 height 10
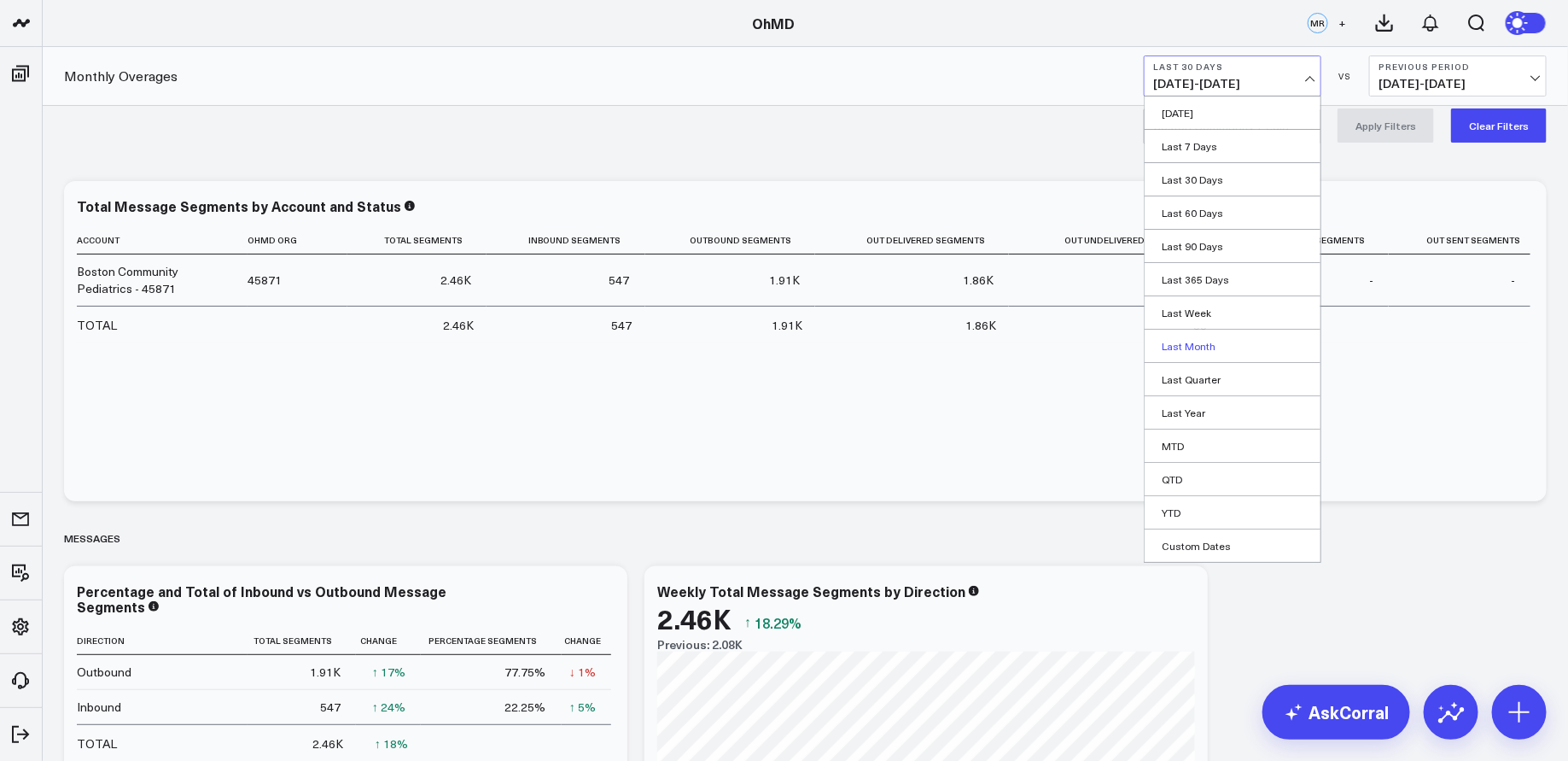
click at [1221, 343] on link "Last Month" at bounding box center [1232, 345] width 176 height 32
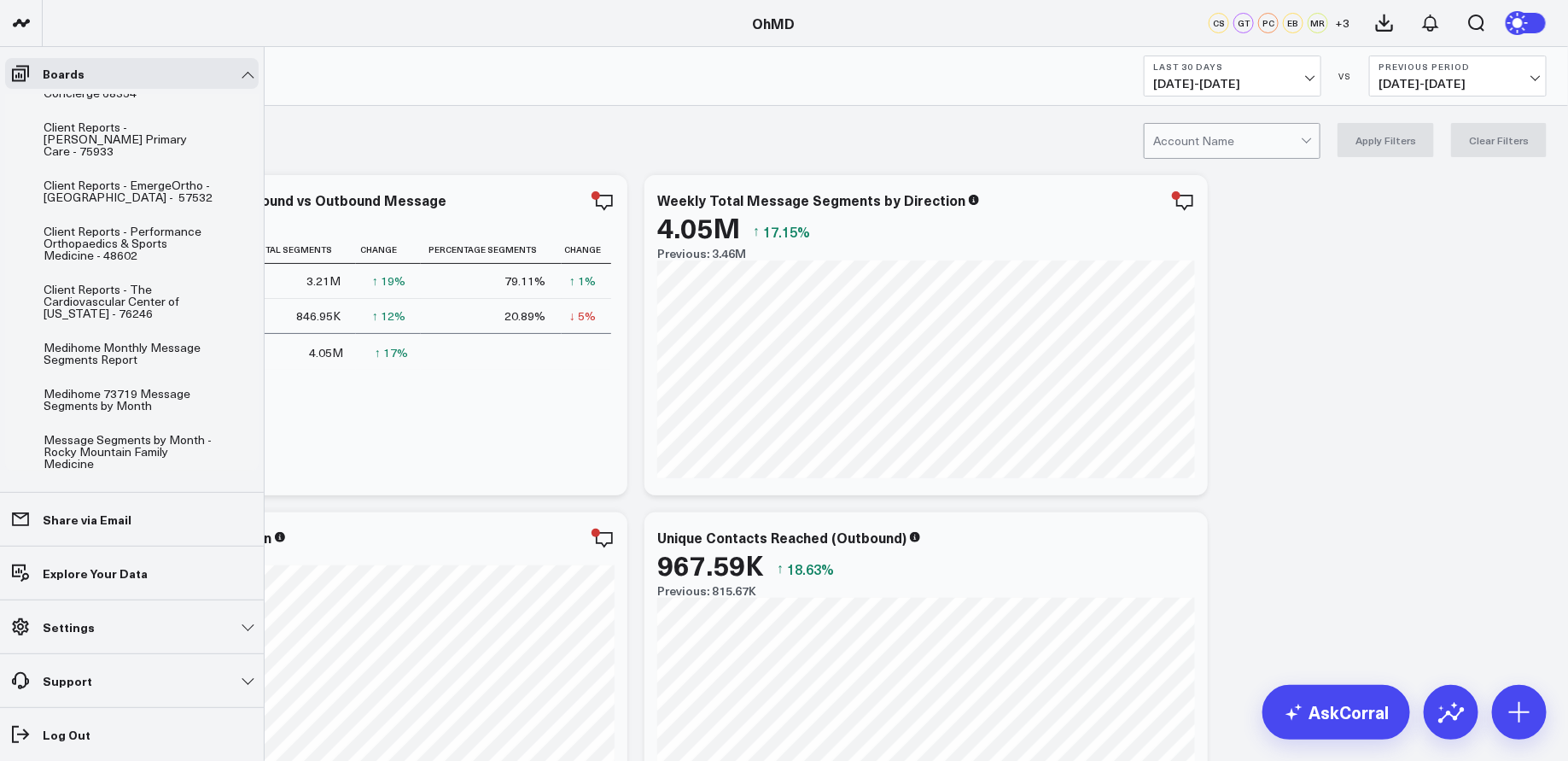
scroll to position [658, 0]
click at [133, 277] on div "Client Reports - The Cardiovascular Center of [US_STATE] - 76246" at bounding box center [130, 299] width 182 height 44
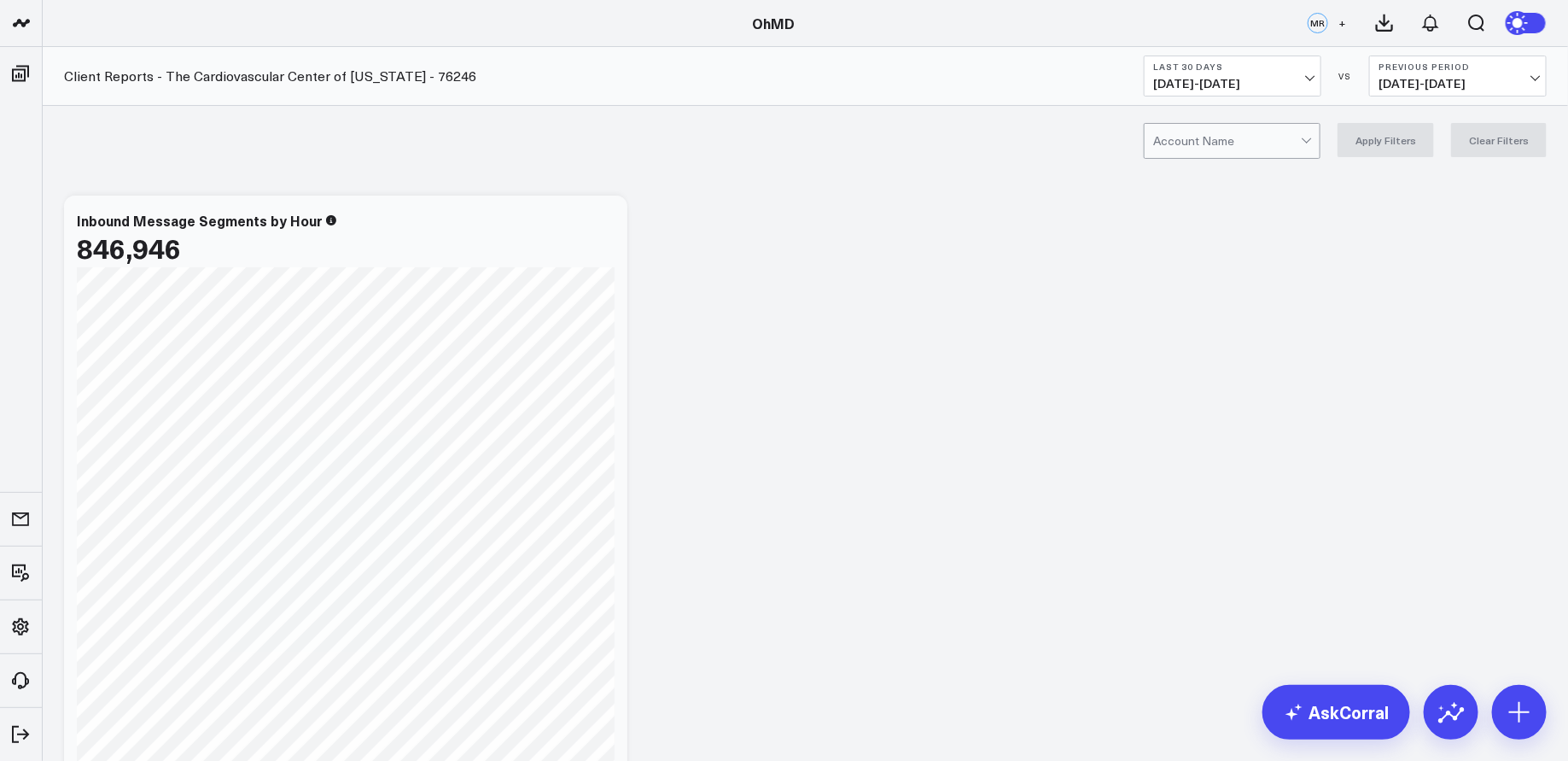
click at [1246, 141] on div at bounding box center [1227, 140] width 147 height 34
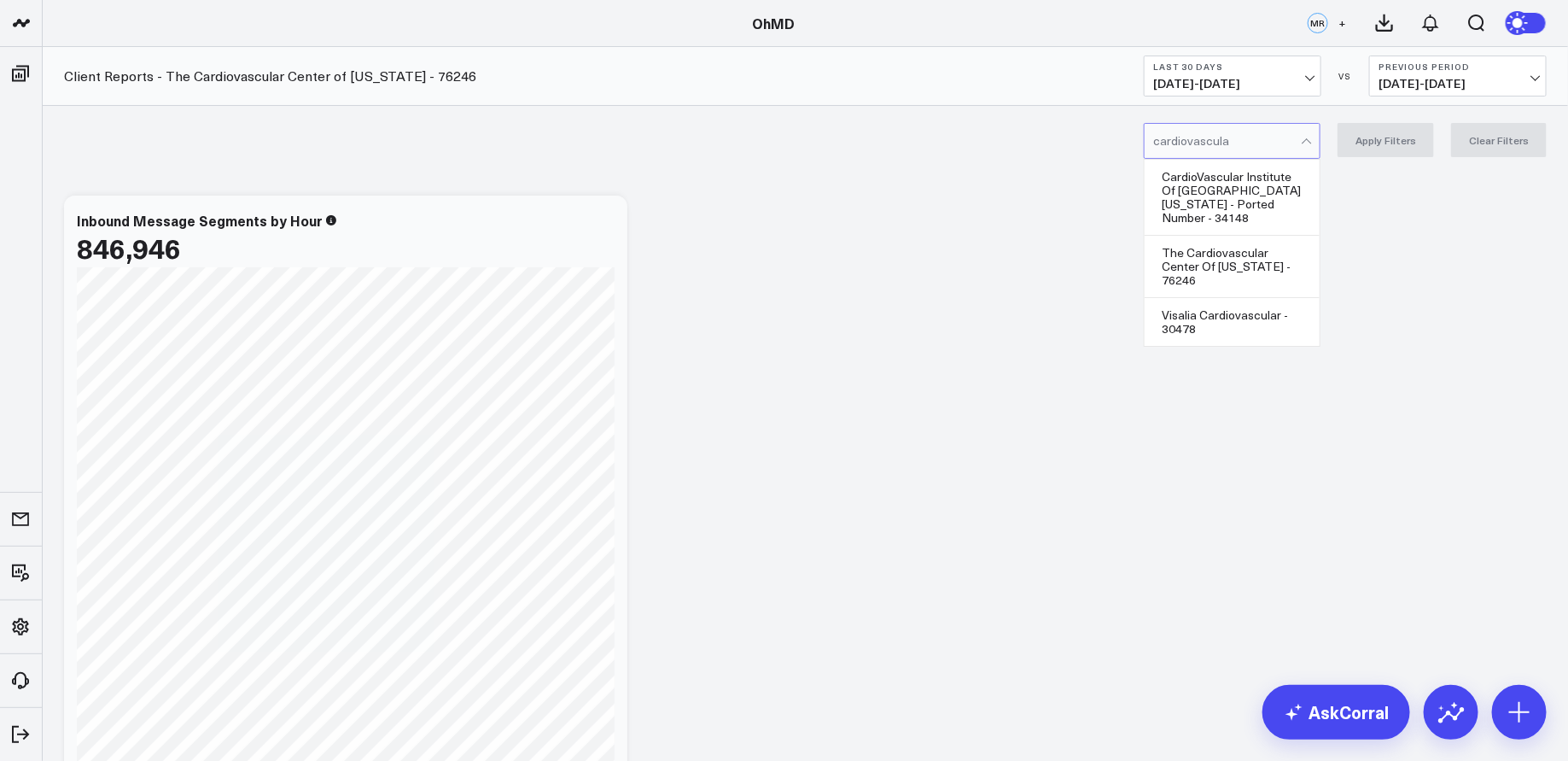
type input "cardiovascular"
click at [1270, 237] on div "The Cardiovascular Center Of [US_STATE] - 76246" at bounding box center [1232, 267] width 175 height 62
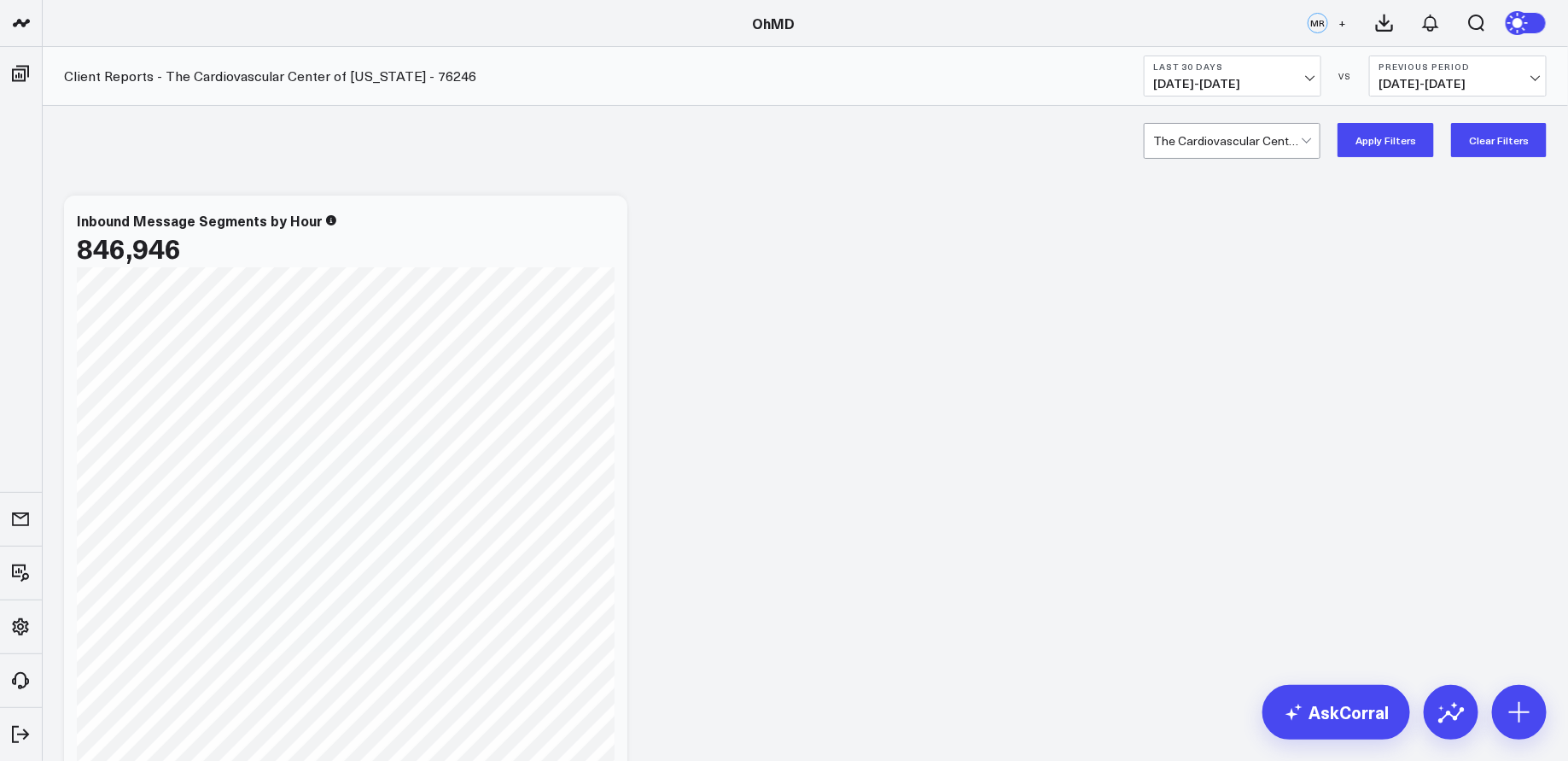
click at [1247, 68] on b "Last 30 Days" at bounding box center [1232, 67] width 159 height 10
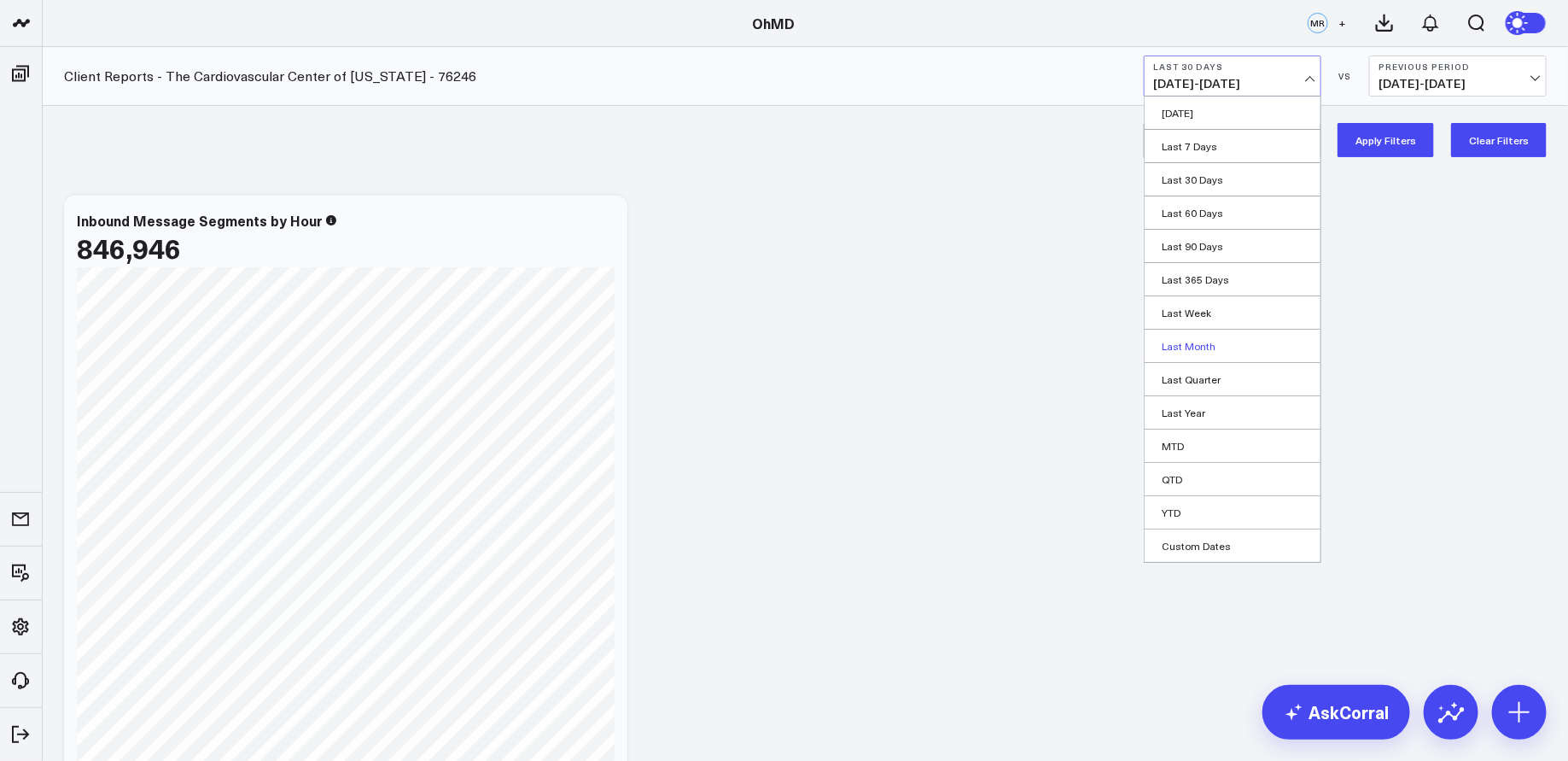
click at [1217, 343] on link "Last Month" at bounding box center [1232, 345] width 176 height 32
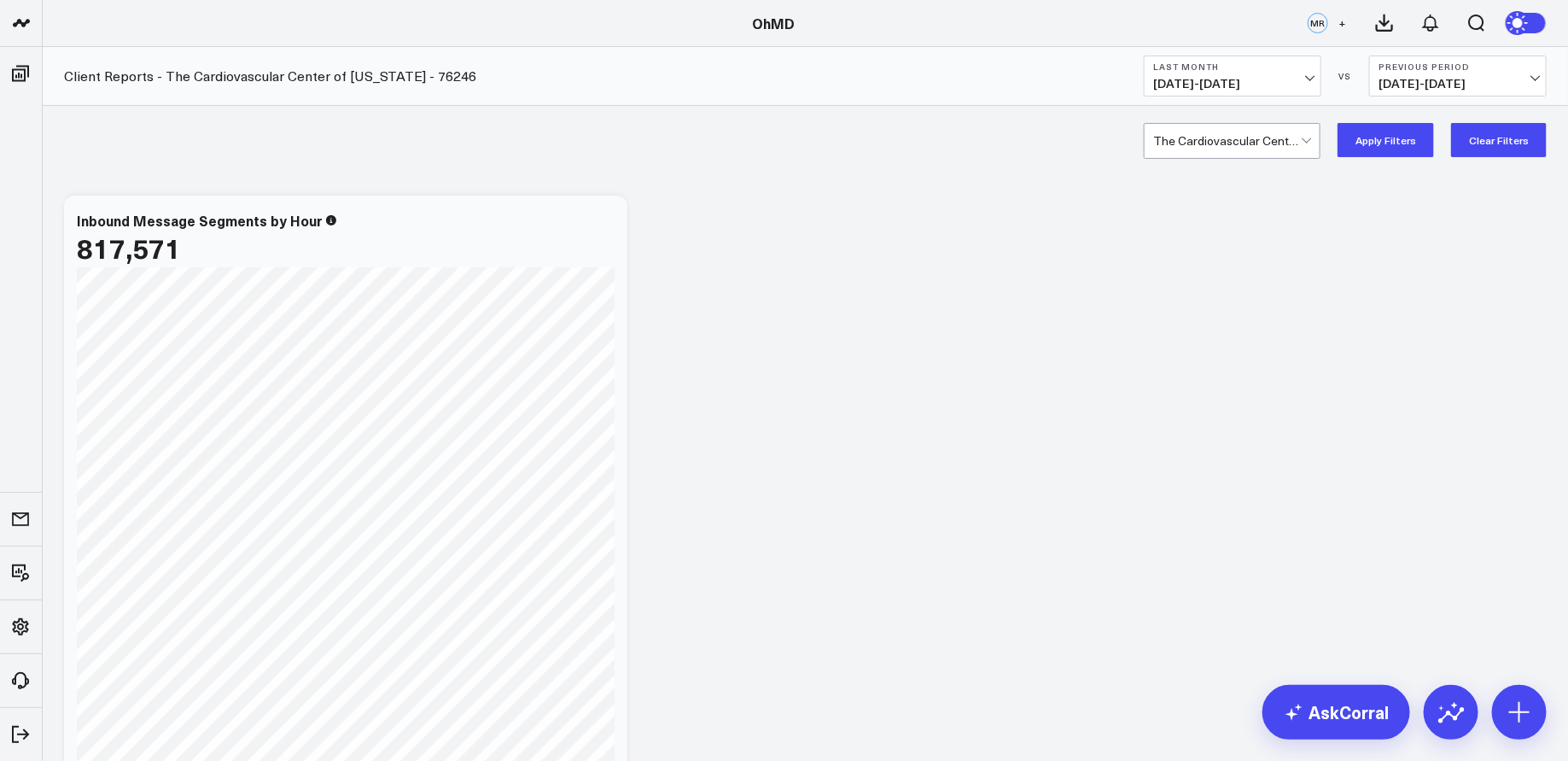
click at [1388, 140] on button "Apply Filters" at bounding box center [1385, 140] width 96 height 34
click at [1388, 24] on icon at bounding box center [1384, 23] width 21 height 21
click at [1431, 27] on icon at bounding box center [1430, 23] width 14 height 16
click at [1431, 18] on icon at bounding box center [1430, 23] width 21 height 21
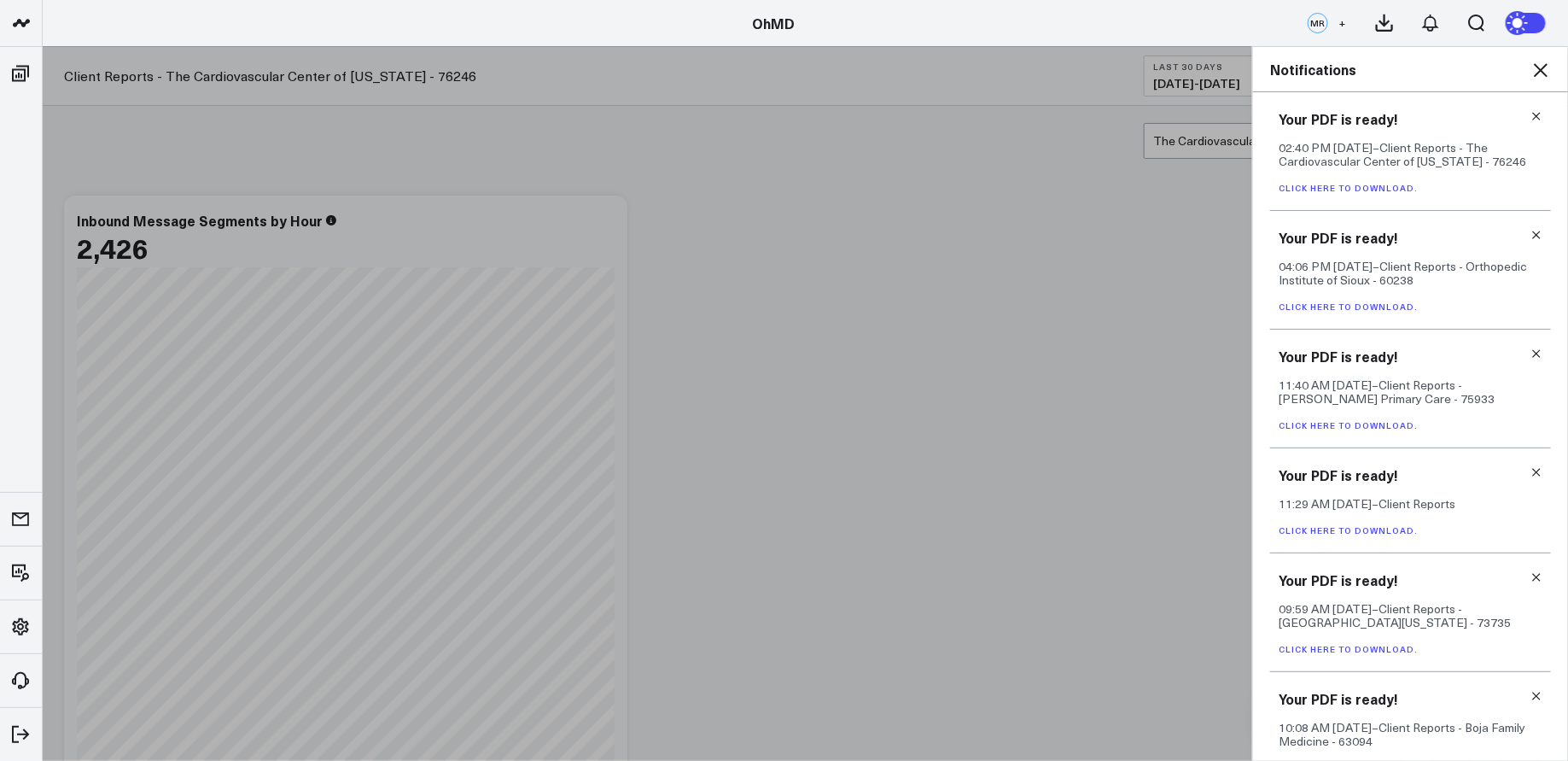
click at [1397, 188] on link "Click here to download." at bounding box center [1348, 188] width 139 height 12
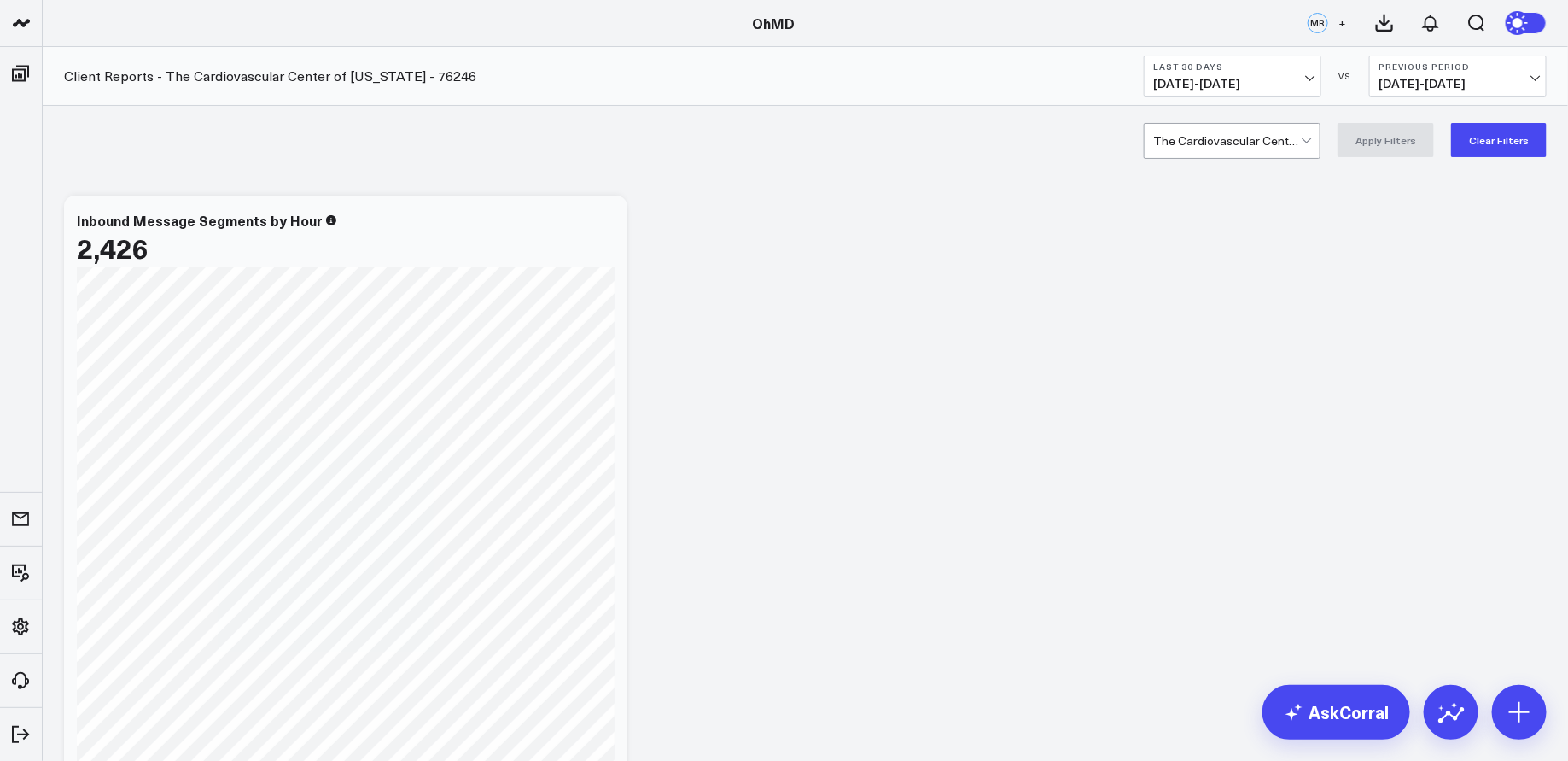
click at [1259, 77] on span "09/02/25 - 10/01/25" at bounding box center [1232, 84] width 159 height 14
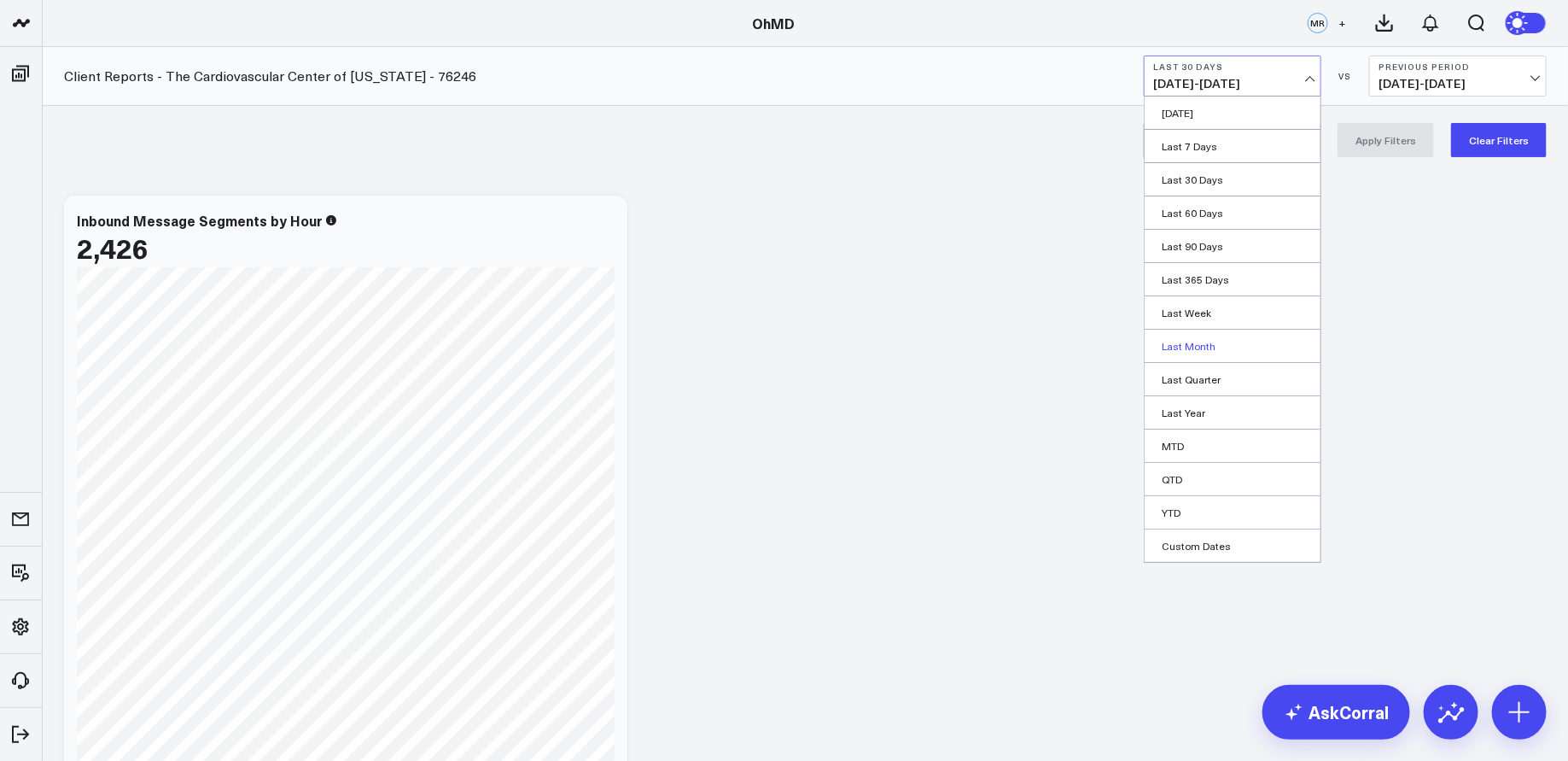
click at [1208, 341] on link "Last Month" at bounding box center [1232, 345] width 176 height 32
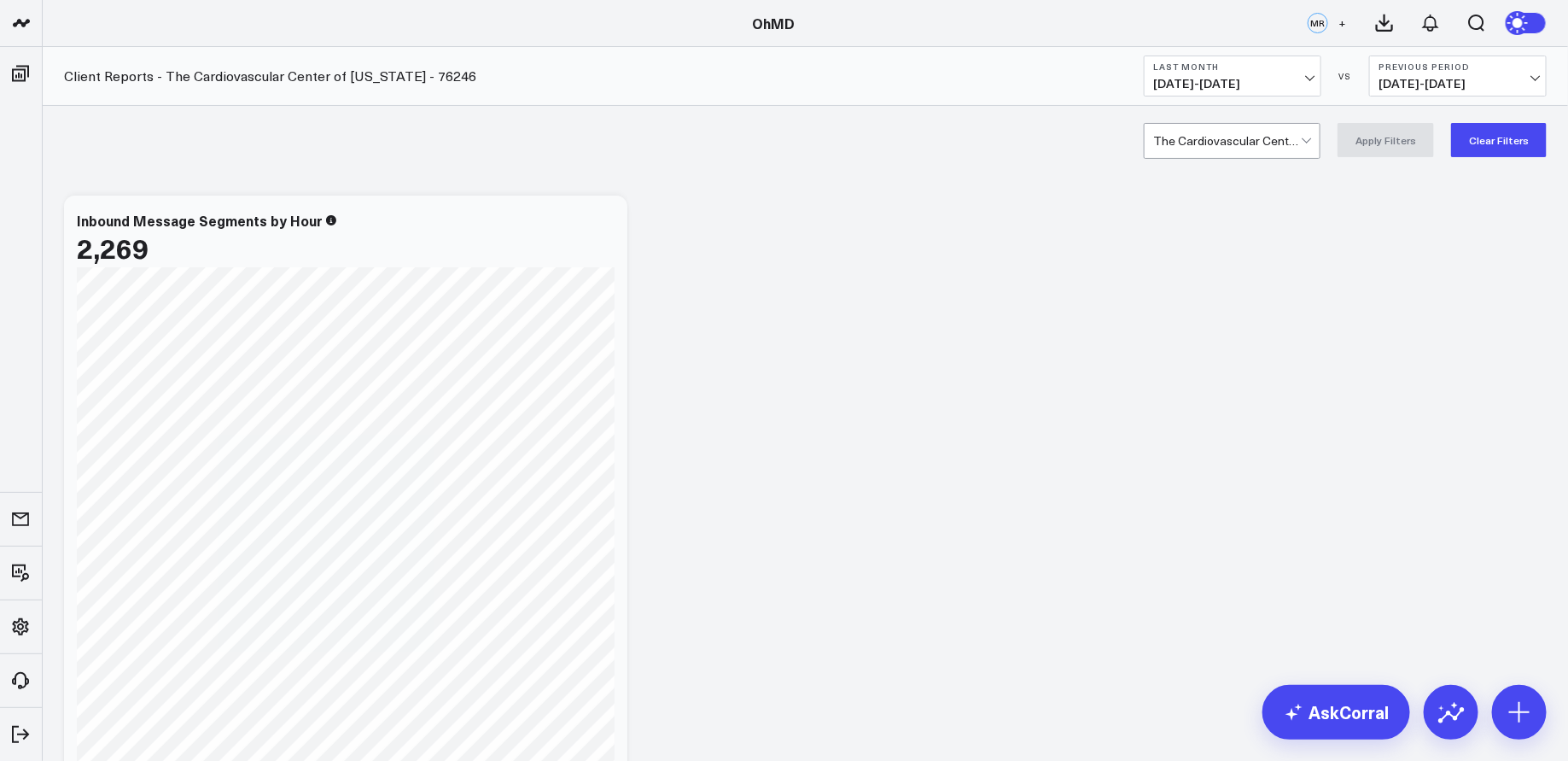
click at [1381, 14] on icon at bounding box center [1384, 23] width 21 height 21
click at [904, 29] on div "OhMD" at bounding box center [773, 23] width 1546 height 19
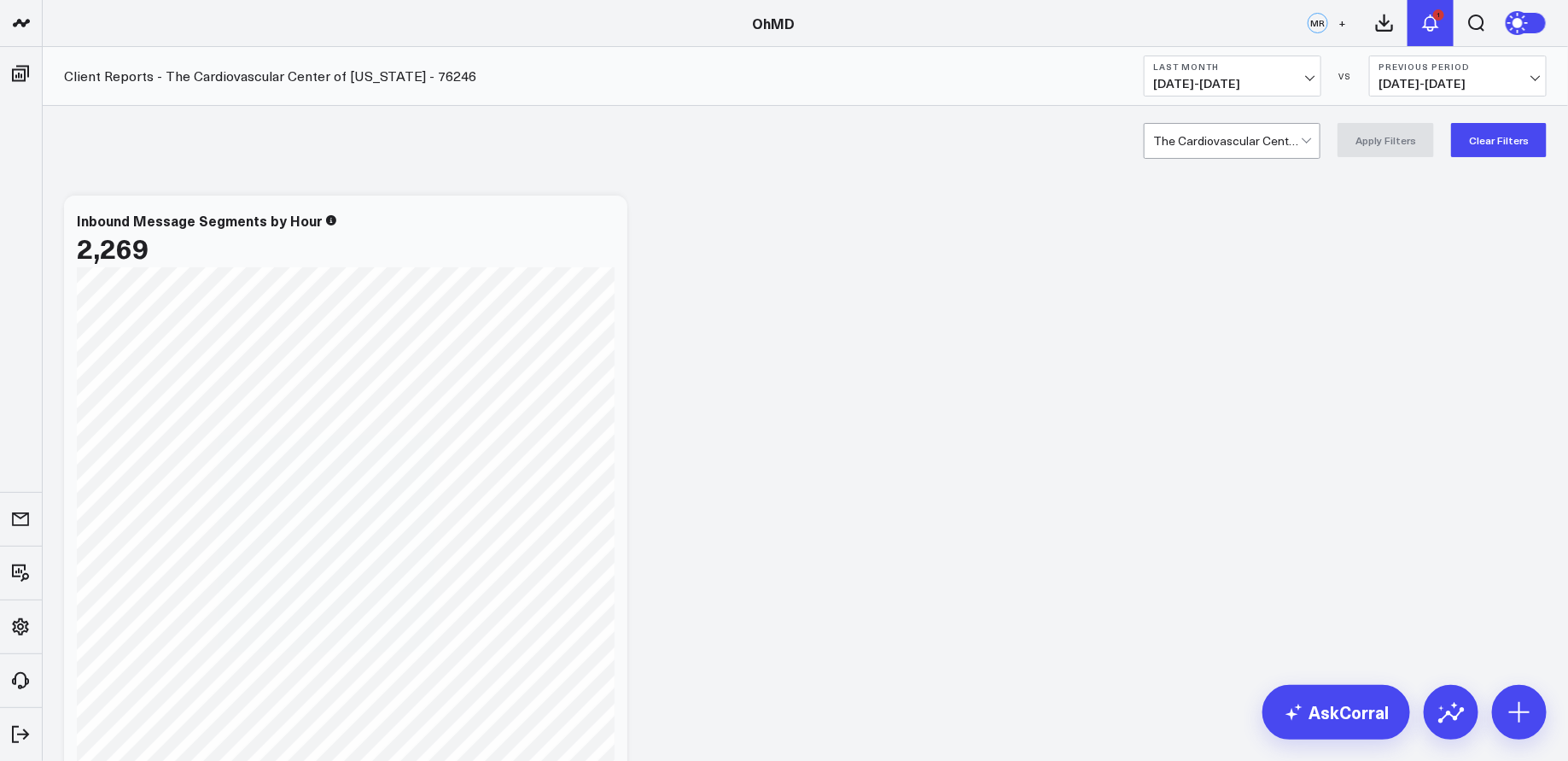
click at [1434, 21] on icon at bounding box center [1430, 23] width 21 height 21
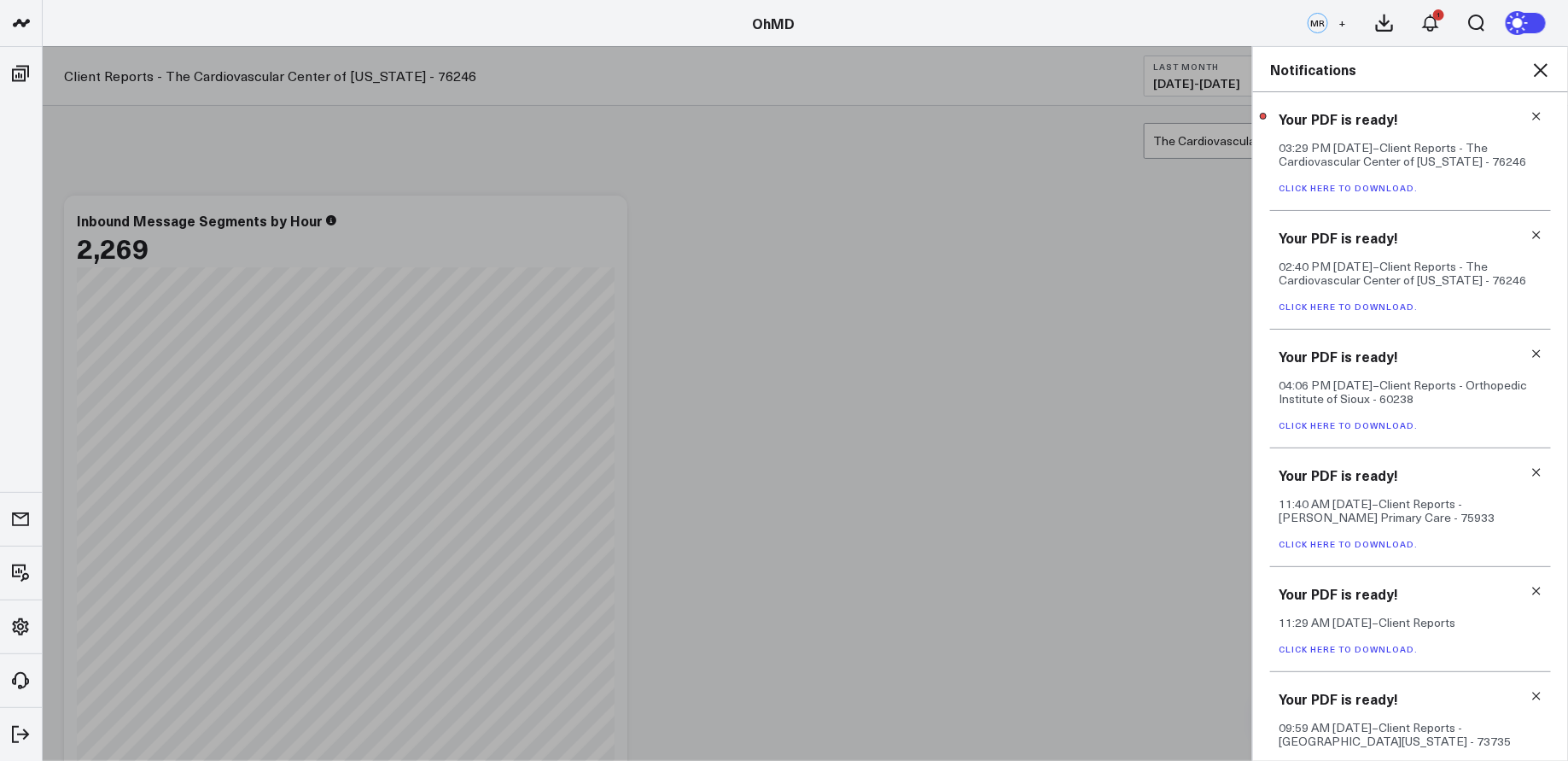
click at [1361, 186] on link "Click here to download." at bounding box center [1348, 188] width 139 height 12
